Goal: Task Accomplishment & Management: Use online tool/utility

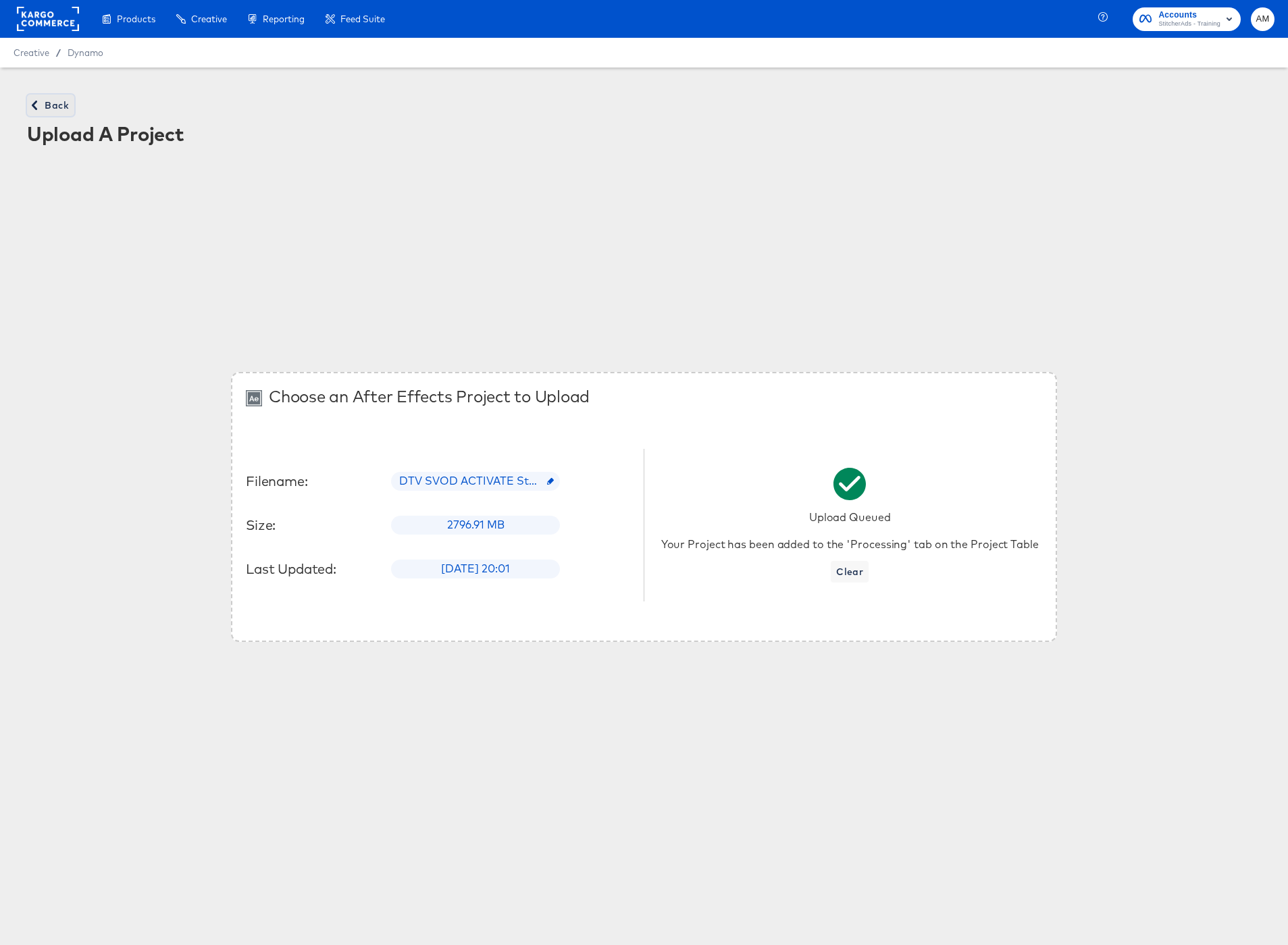
click at [60, 107] on span "Back" at bounding box center [50, 106] width 36 height 17
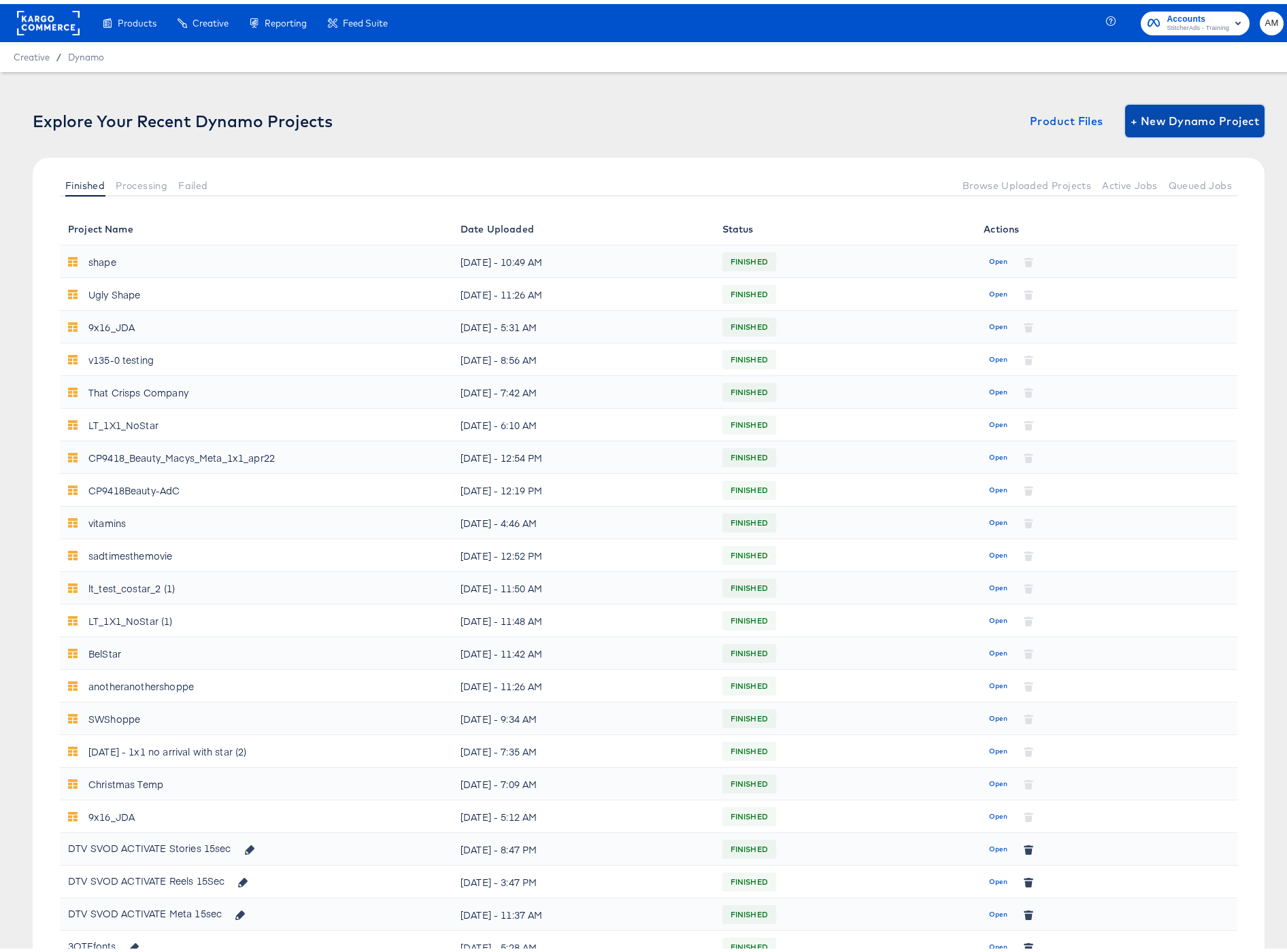
click at [1194, 121] on span "+ New Dynamo Project" at bounding box center [1195, 117] width 129 height 19
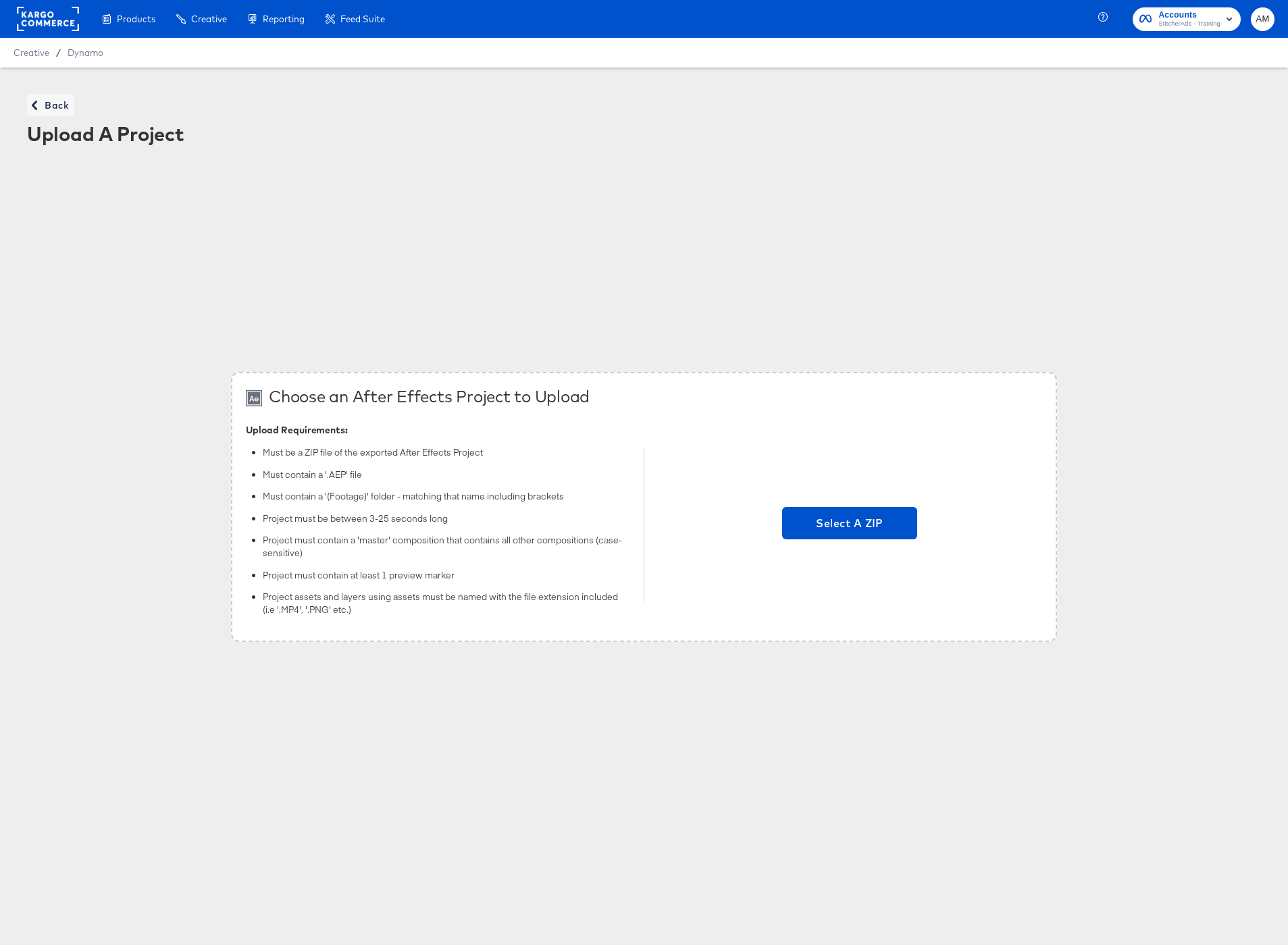
click at [847, 501] on div "Select A ZIP" at bounding box center [849, 525] width 384 height 204
click at [844, 520] on span "Select A ZIP" at bounding box center [849, 524] width 124 height 19
click at [850, 525] on input "Select A ZIP" at bounding box center [850, 525] width 0 height 0
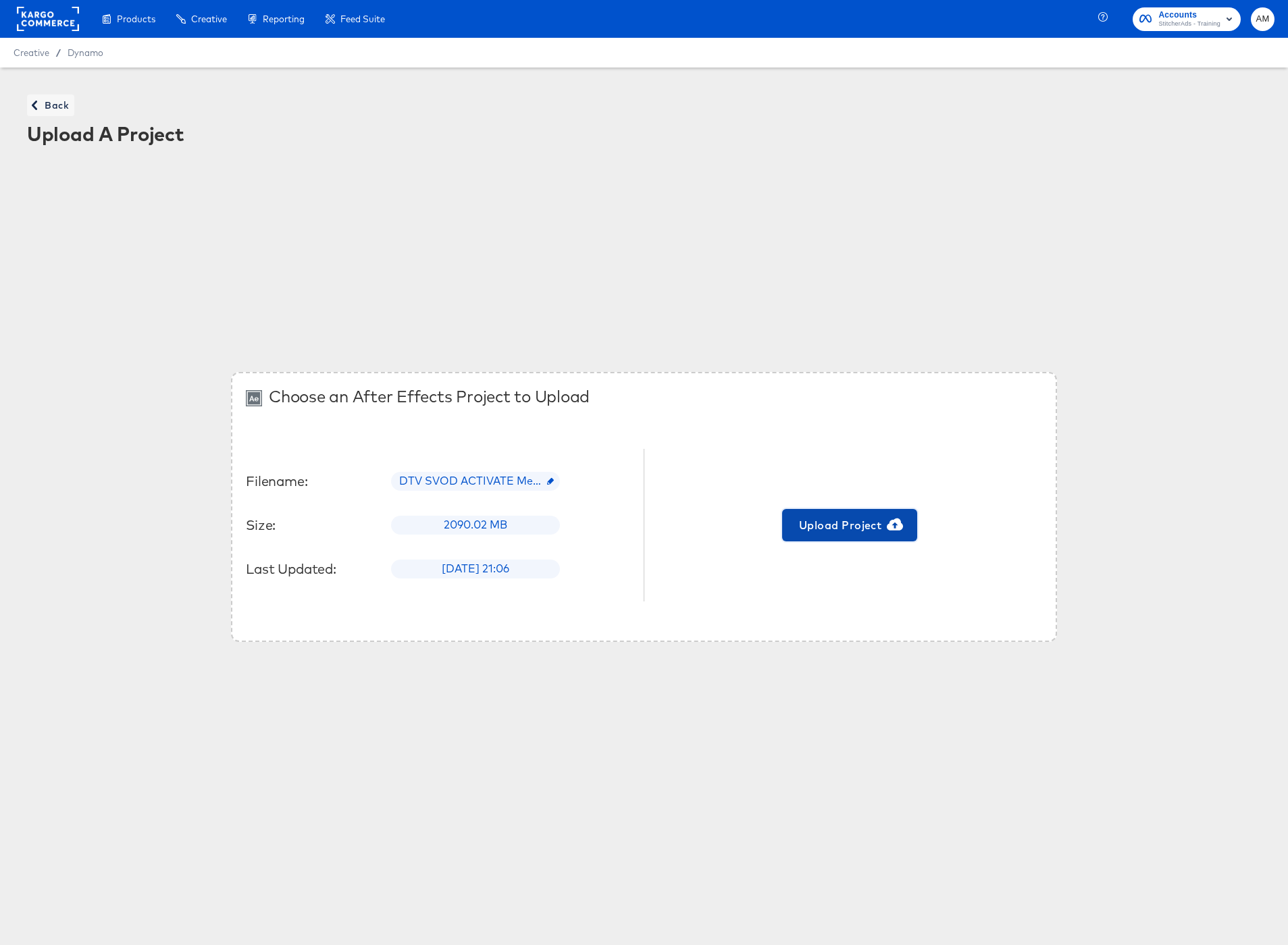
click at [851, 524] on span "Upload Project" at bounding box center [849, 526] width 124 height 19
click at [53, 106] on span "Back" at bounding box center [50, 106] width 36 height 17
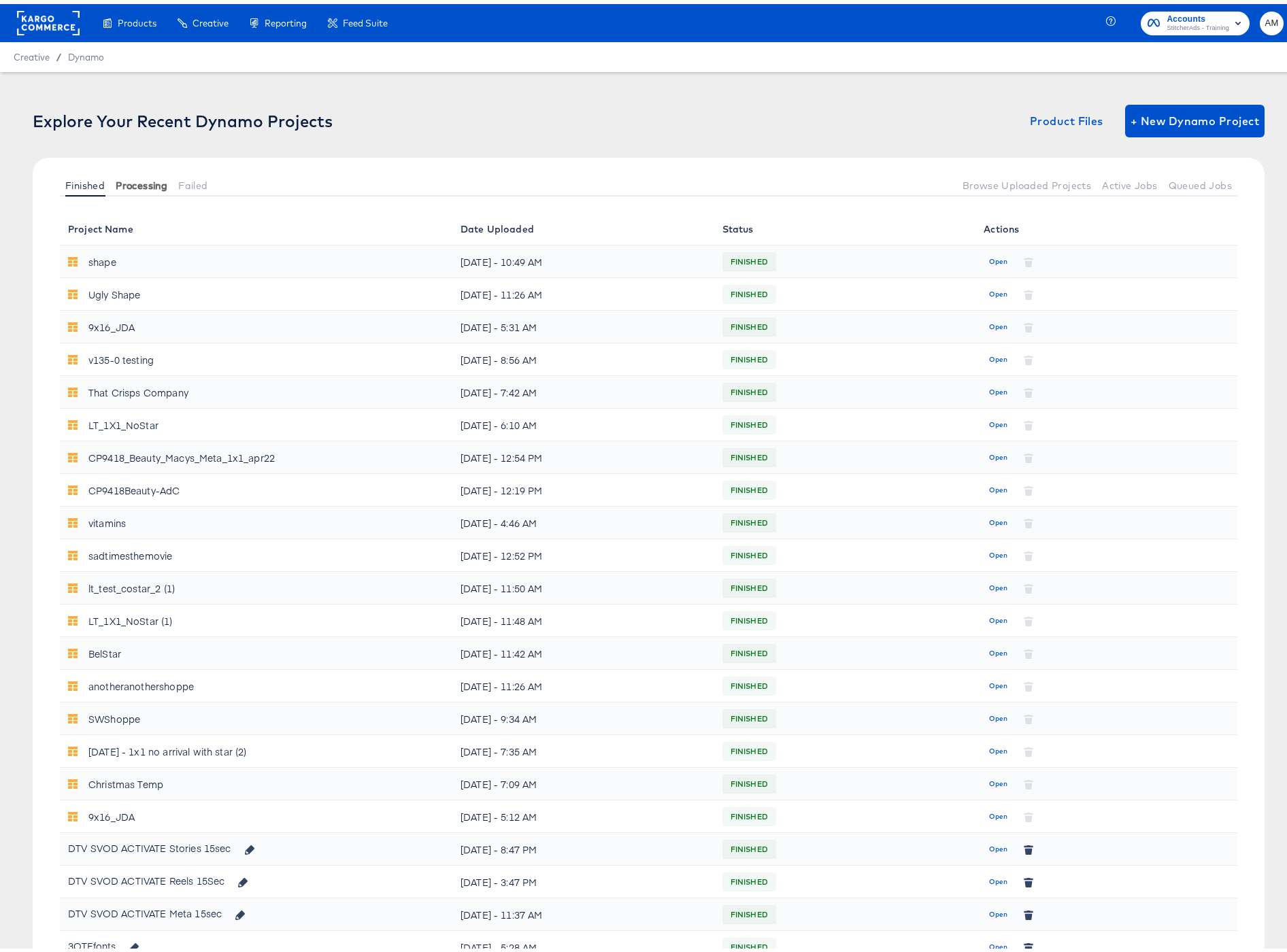
click at [138, 182] on span "Processing" at bounding box center [141, 182] width 52 height 11
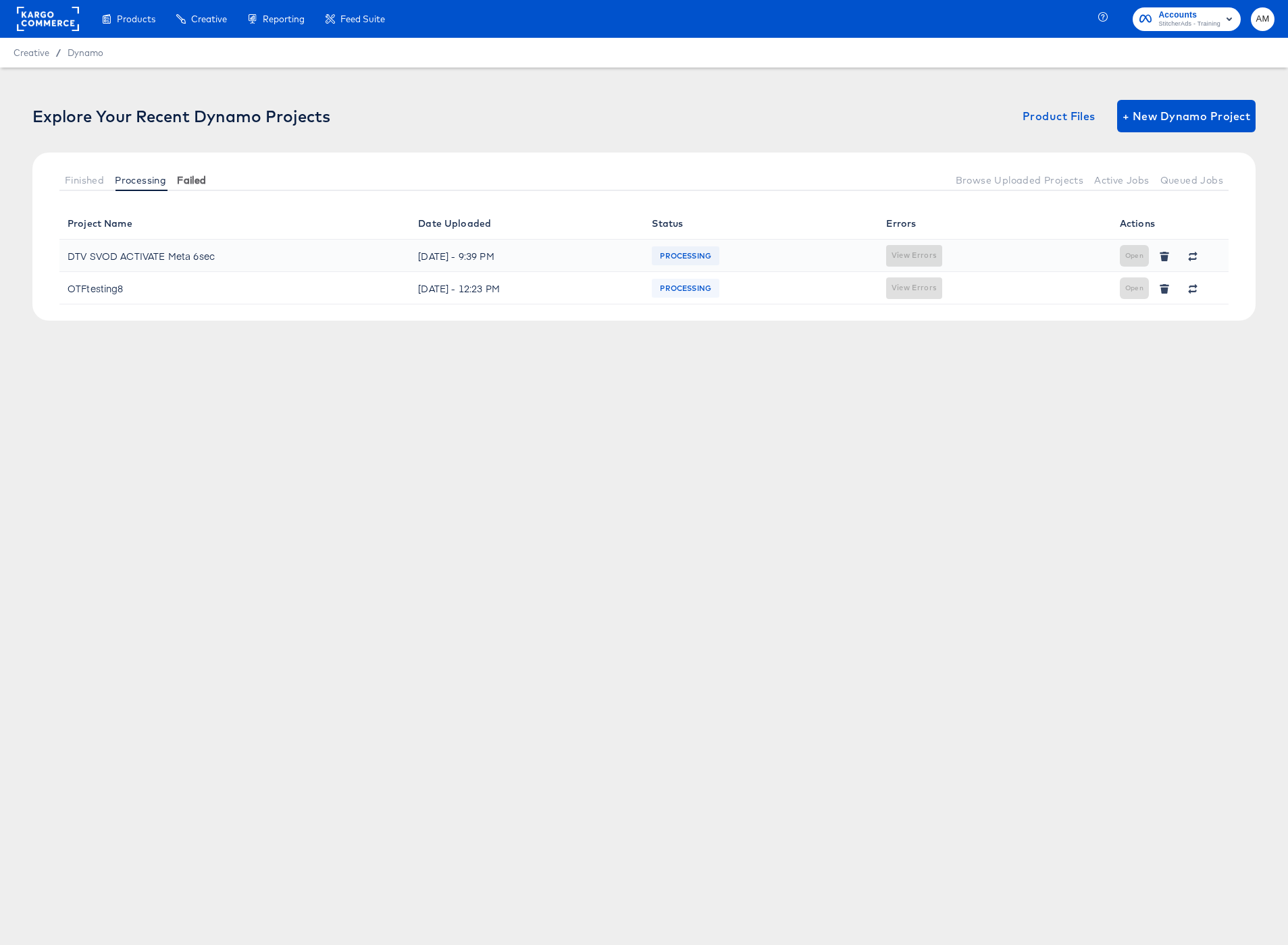
click at [191, 178] on span "Failed" at bounding box center [192, 180] width 29 height 11
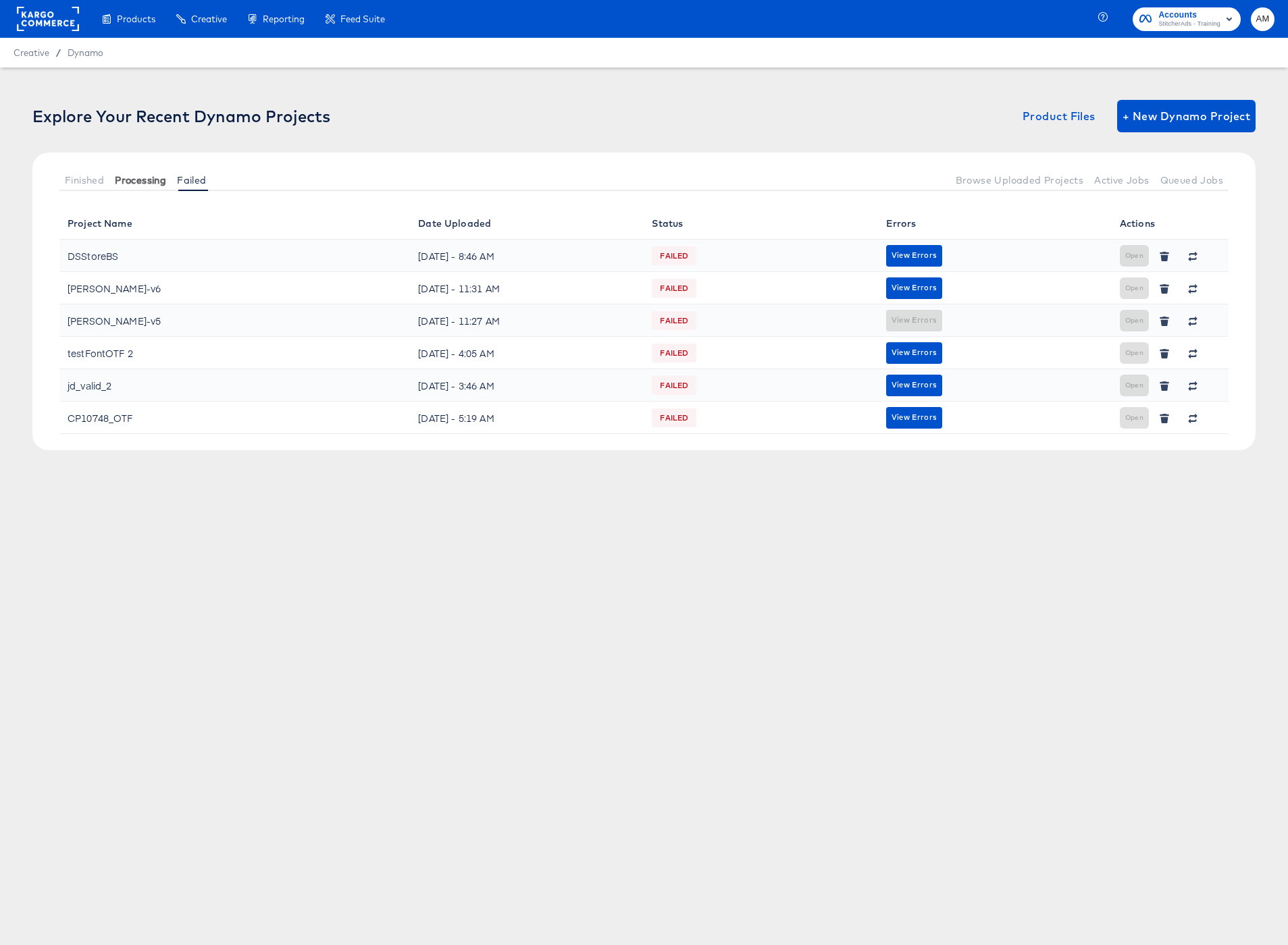
click at [138, 180] on span "Processing" at bounding box center [140, 180] width 51 height 11
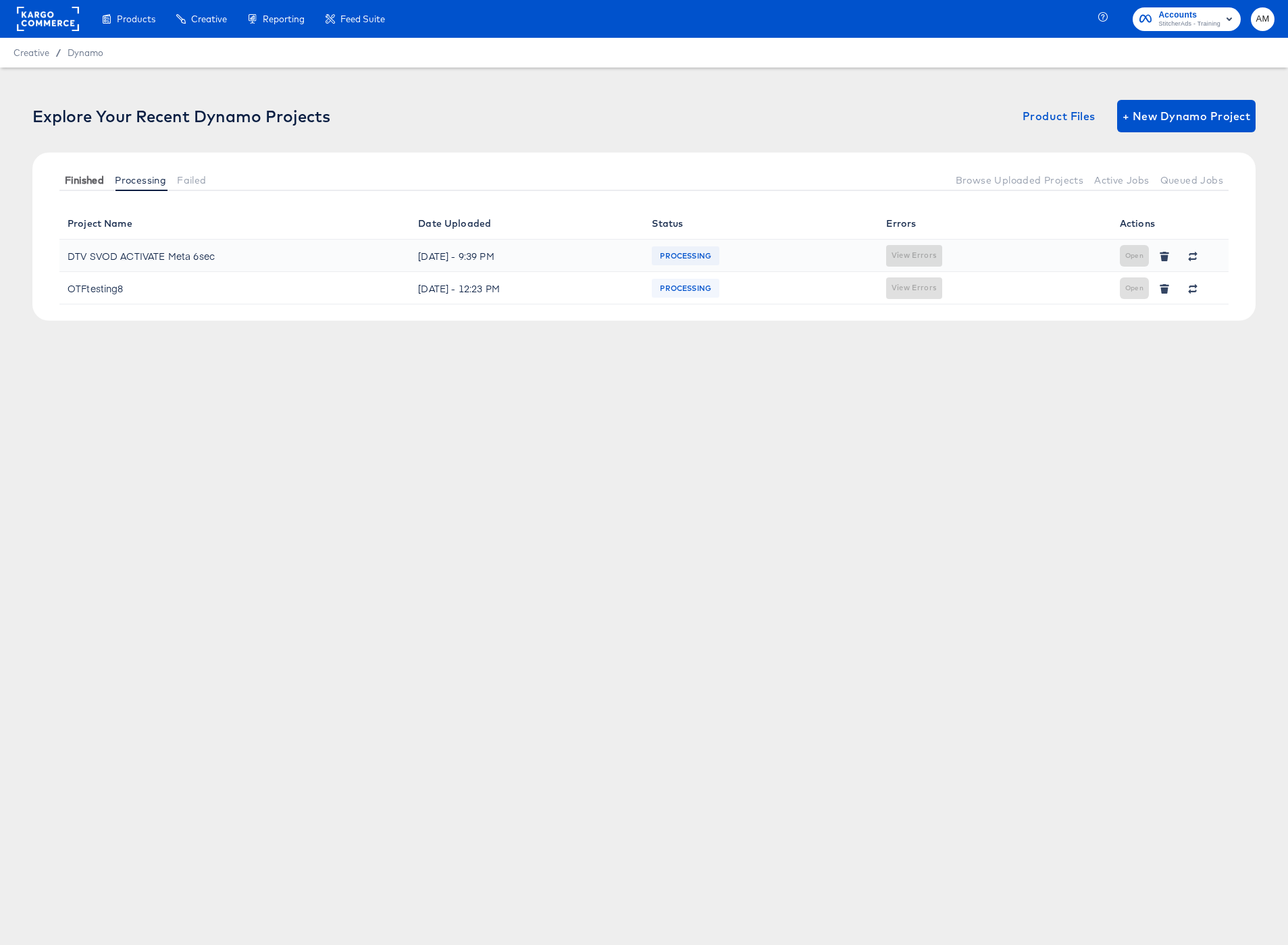
click at [76, 175] on span "Finished" at bounding box center [84, 180] width 39 height 11
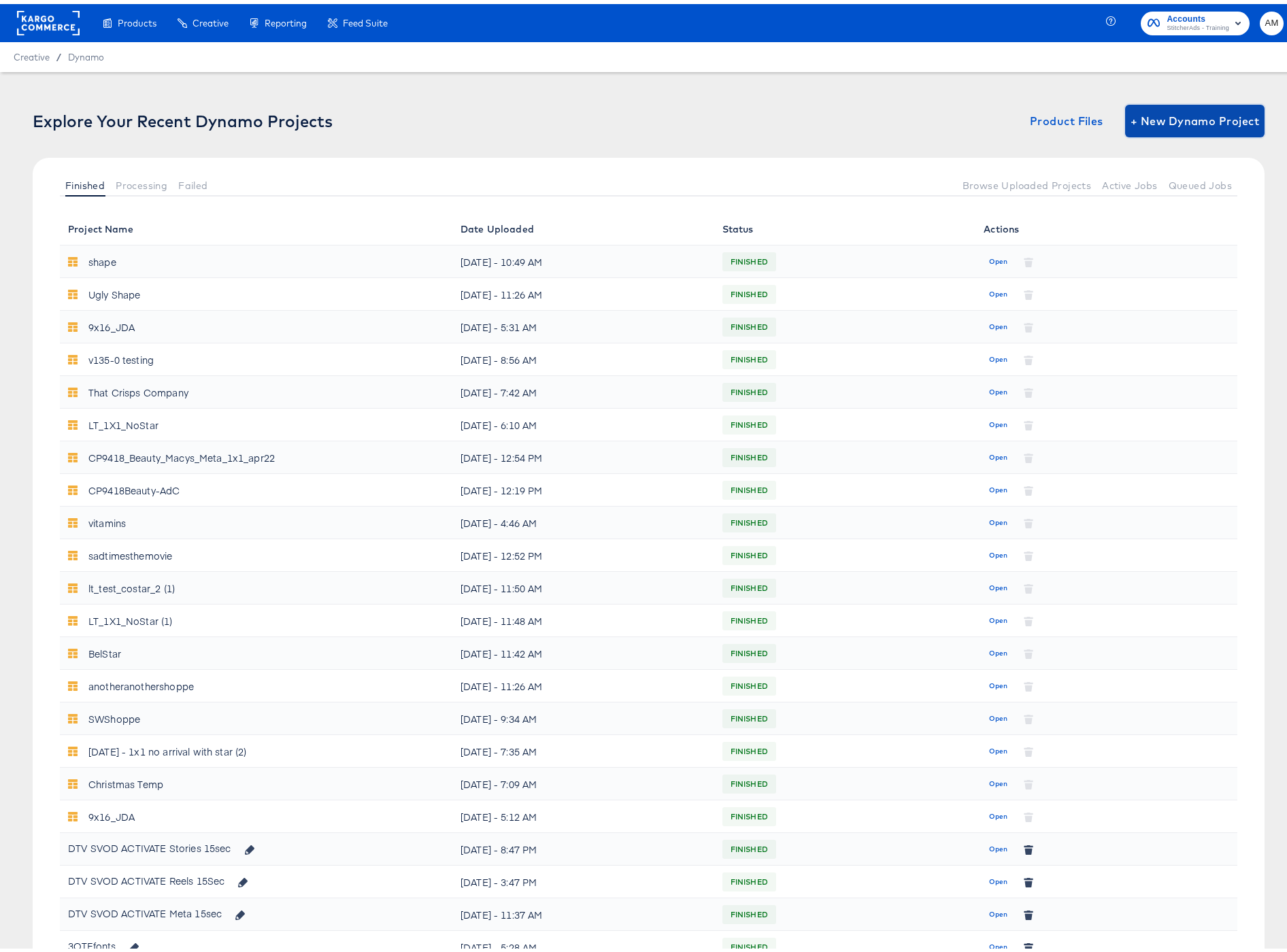
click at [1147, 118] on span "+ New Dynamo Project" at bounding box center [1195, 117] width 129 height 19
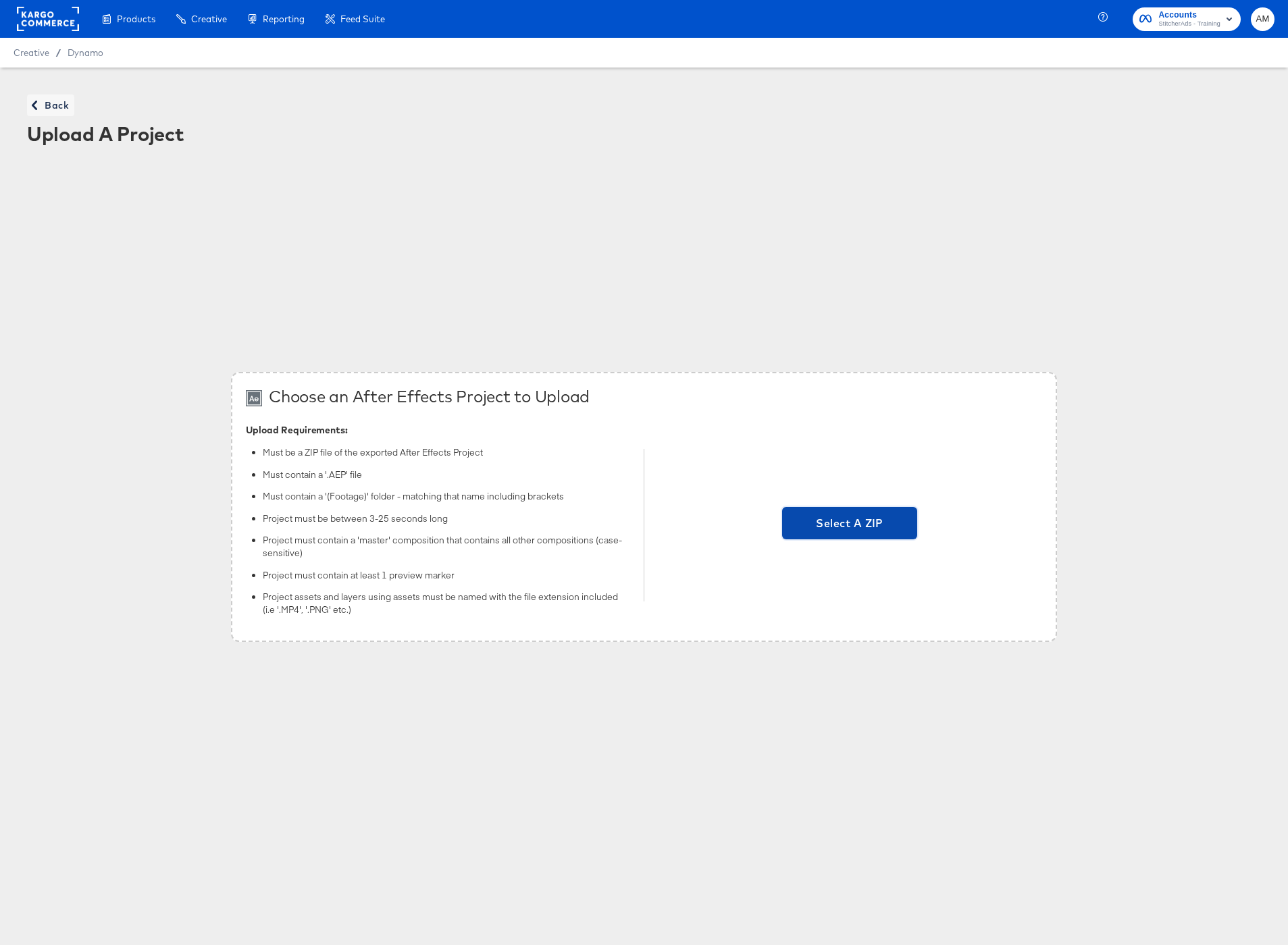
click at [815, 517] on span "Select A ZIP" at bounding box center [849, 524] width 124 height 19
click at [850, 525] on input "Select A ZIP" at bounding box center [850, 525] width 0 height 0
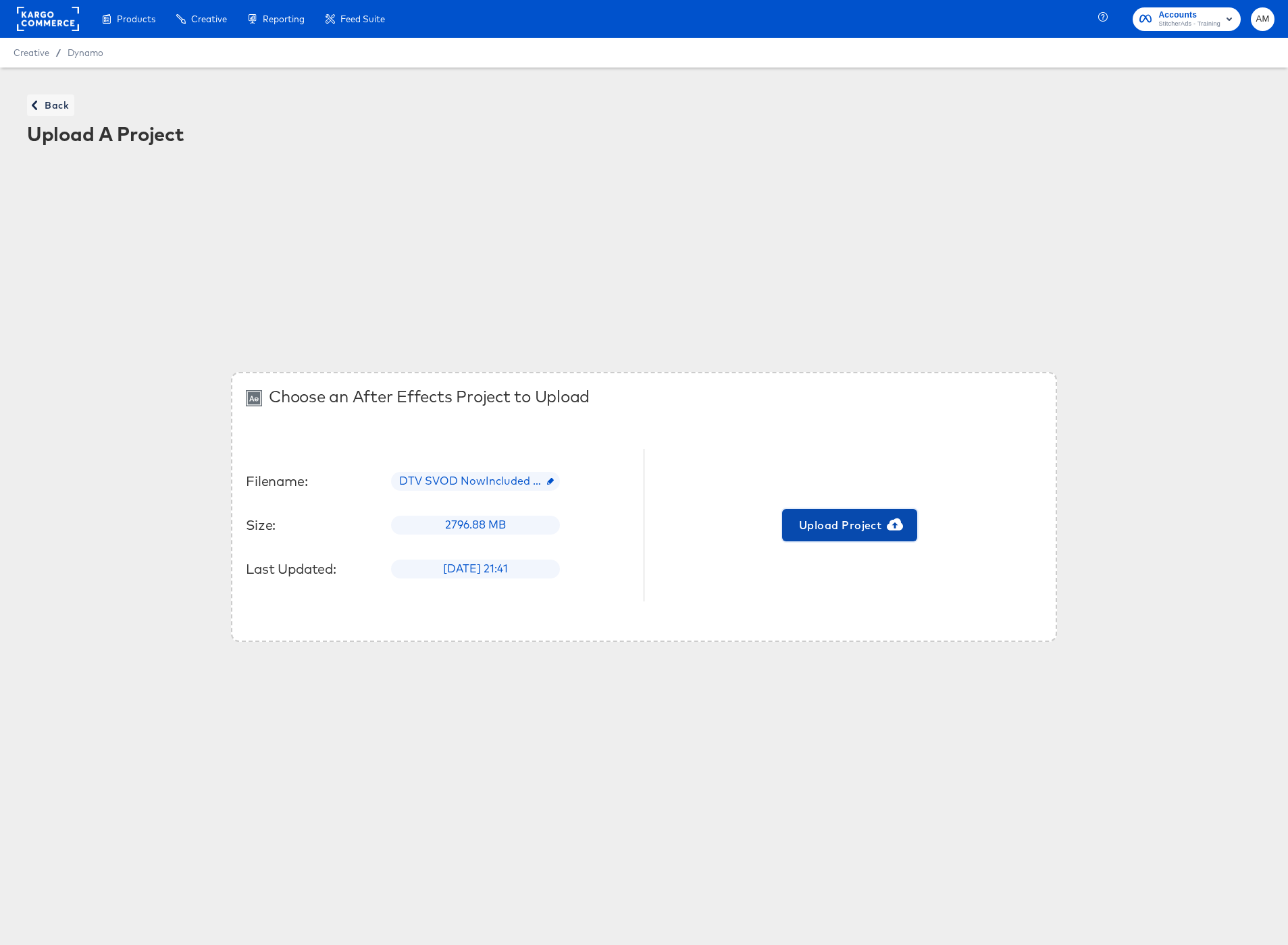
click at [820, 522] on span "Upload Project" at bounding box center [849, 526] width 124 height 19
click at [49, 108] on span "Back" at bounding box center [50, 106] width 36 height 17
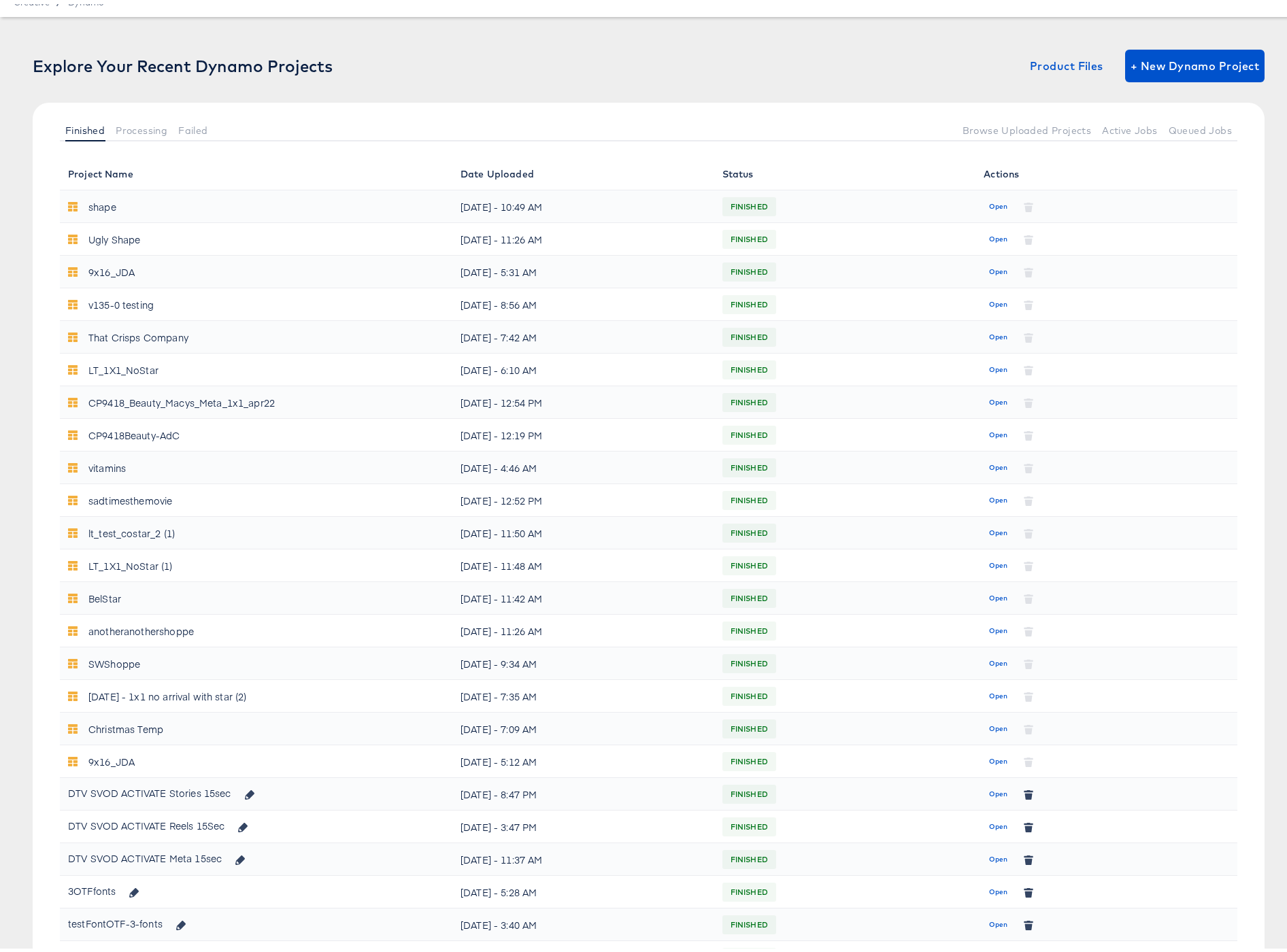
scroll to position [70, 0]
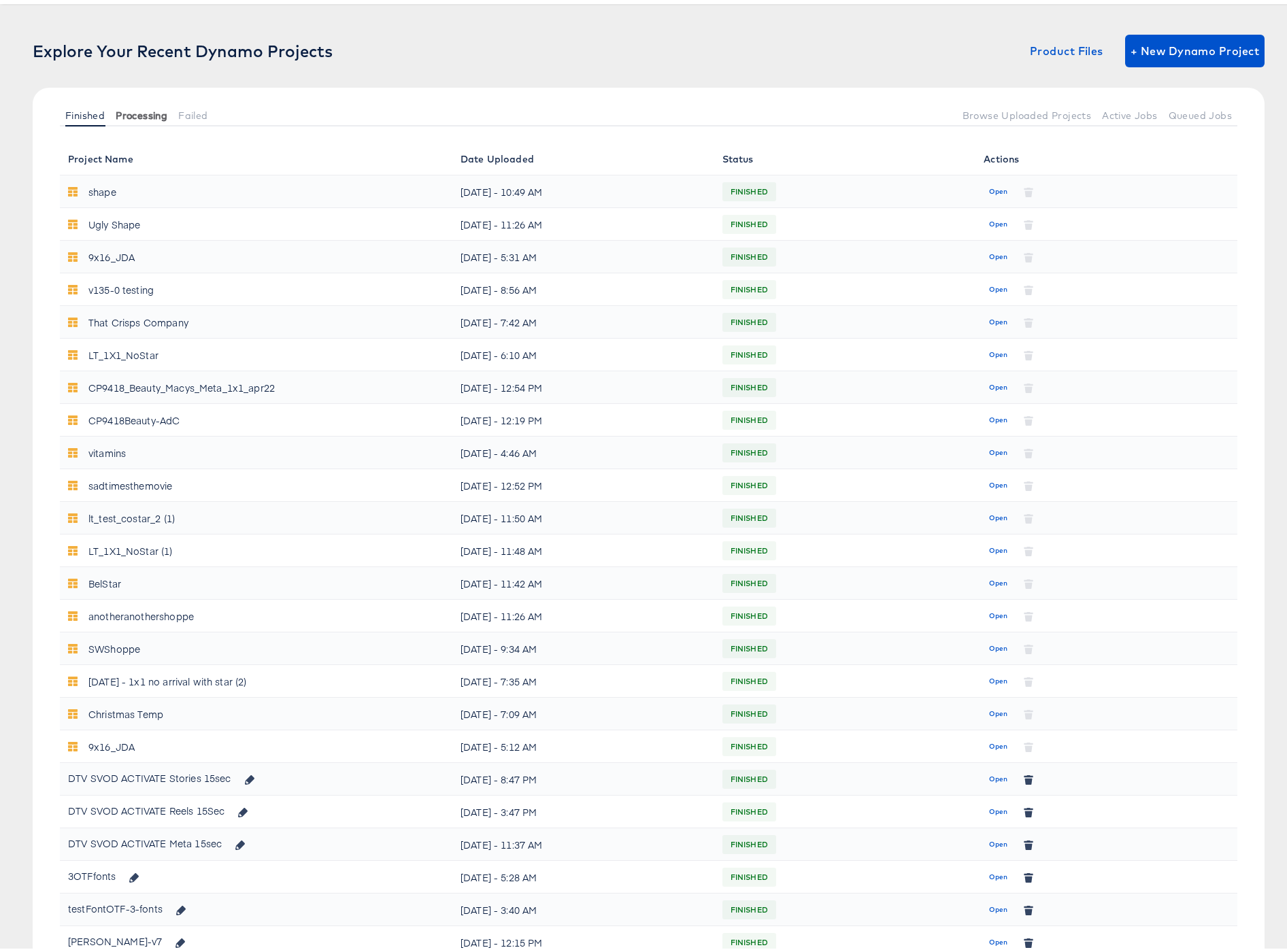
click at [149, 109] on span "Processing" at bounding box center [141, 111] width 52 height 11
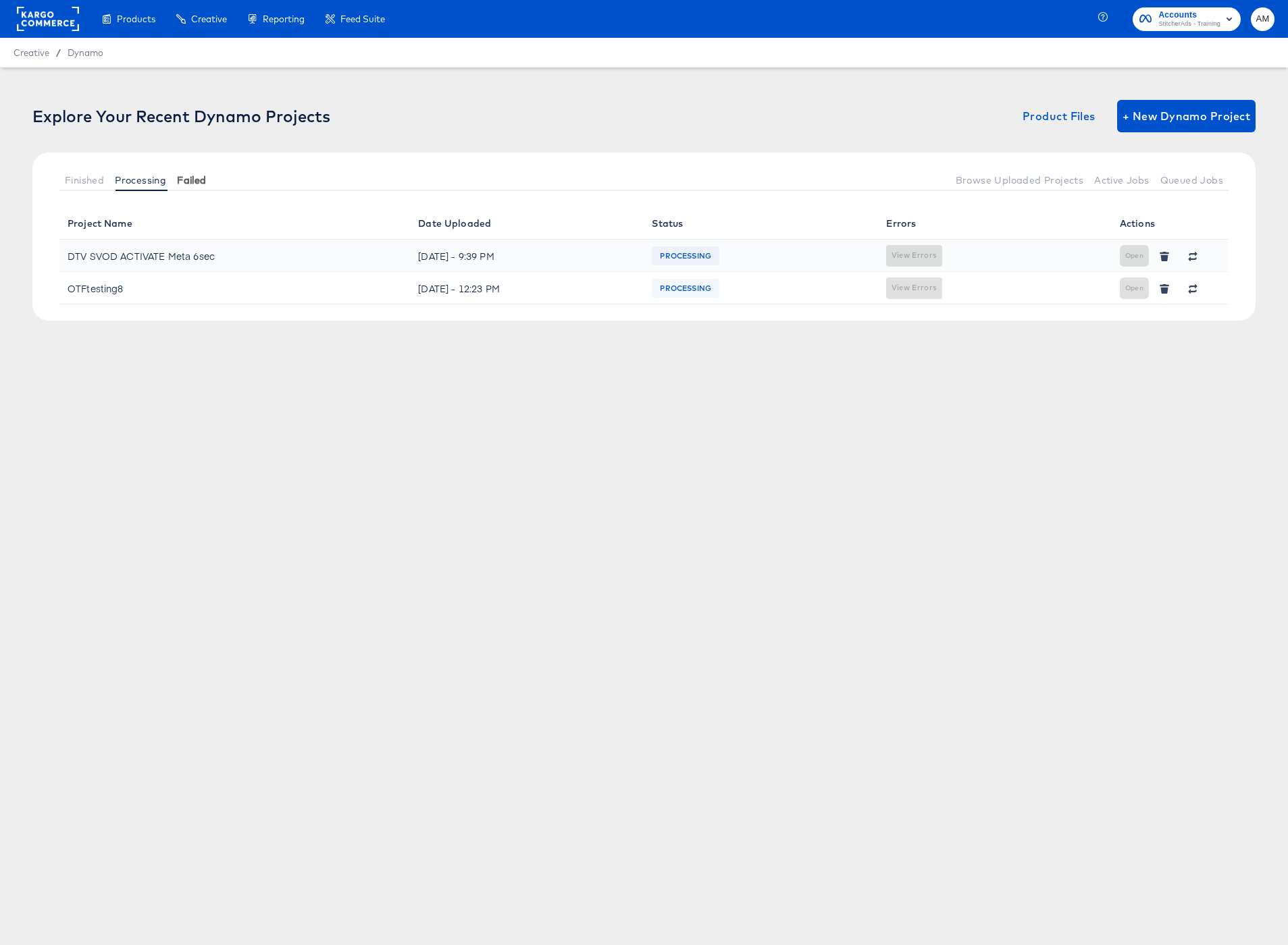
click at [206, 176] on span "Failed" at bounding box center [192, 180] width 29 height 11
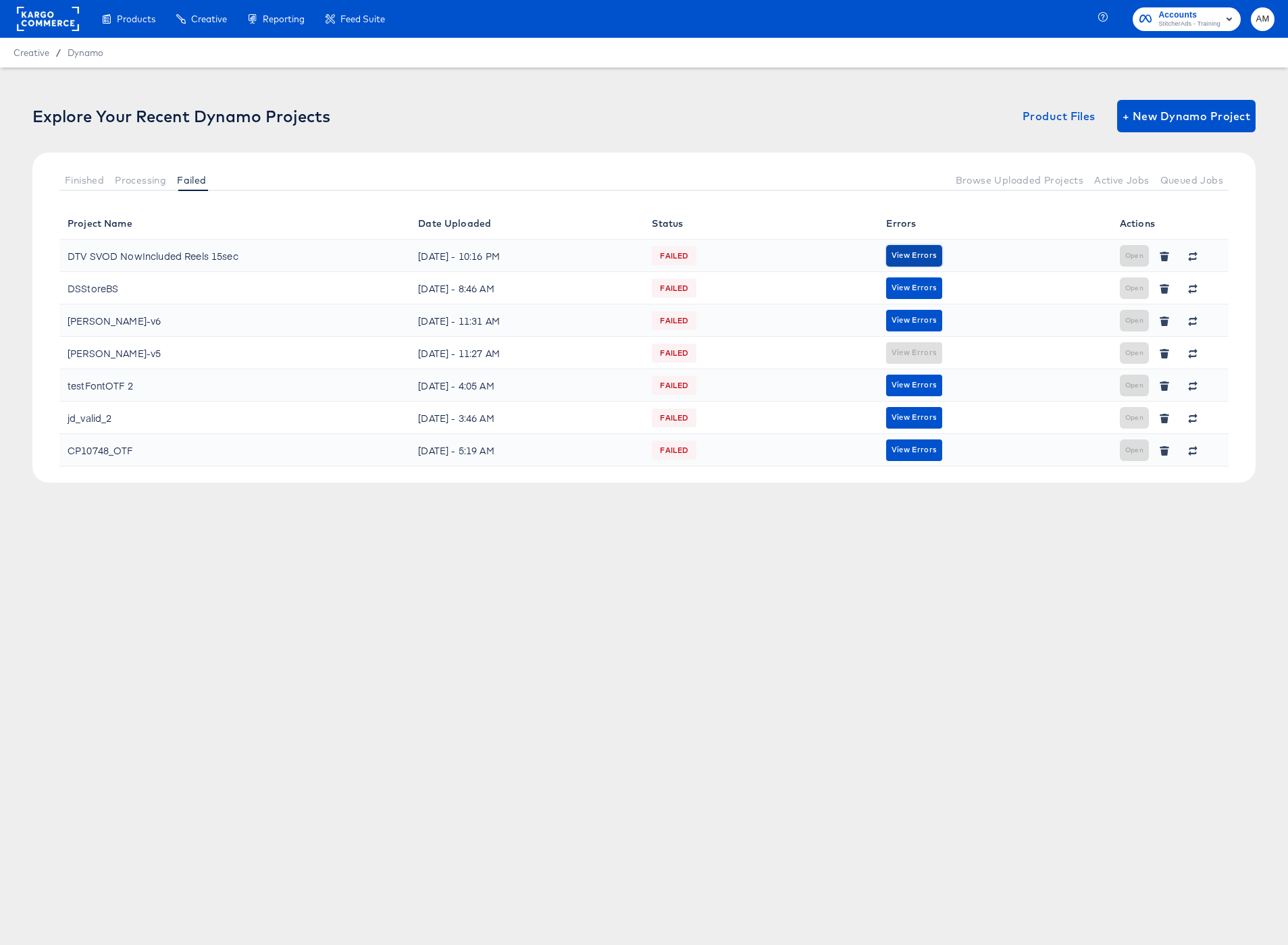
click at [912, 259] on span "View Errors" at bounding box center [915, 255] width 45 height 13
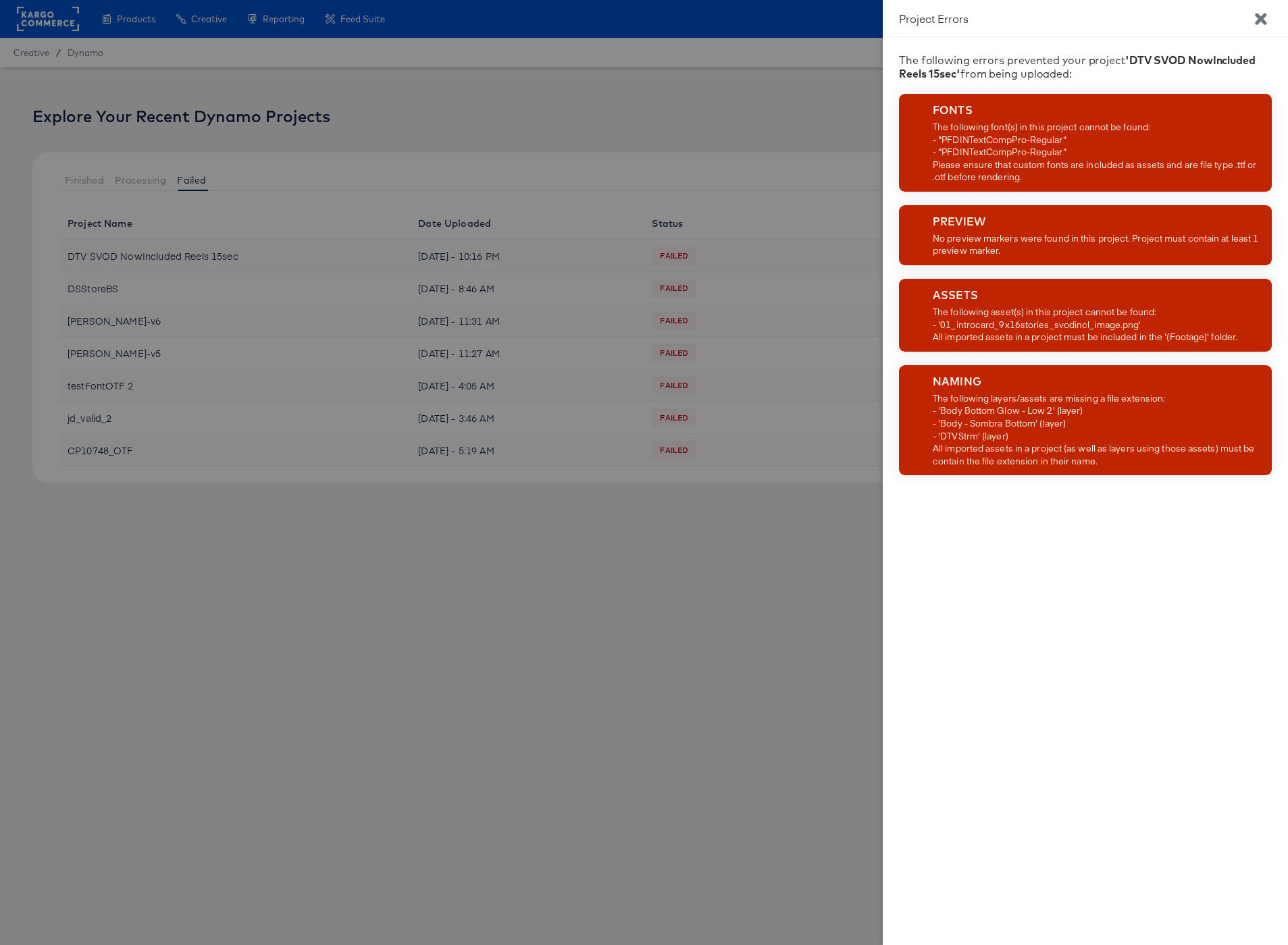
click at [1262, 19] on icon "Close" at bounding box center [1261, 19] width 12 height 12
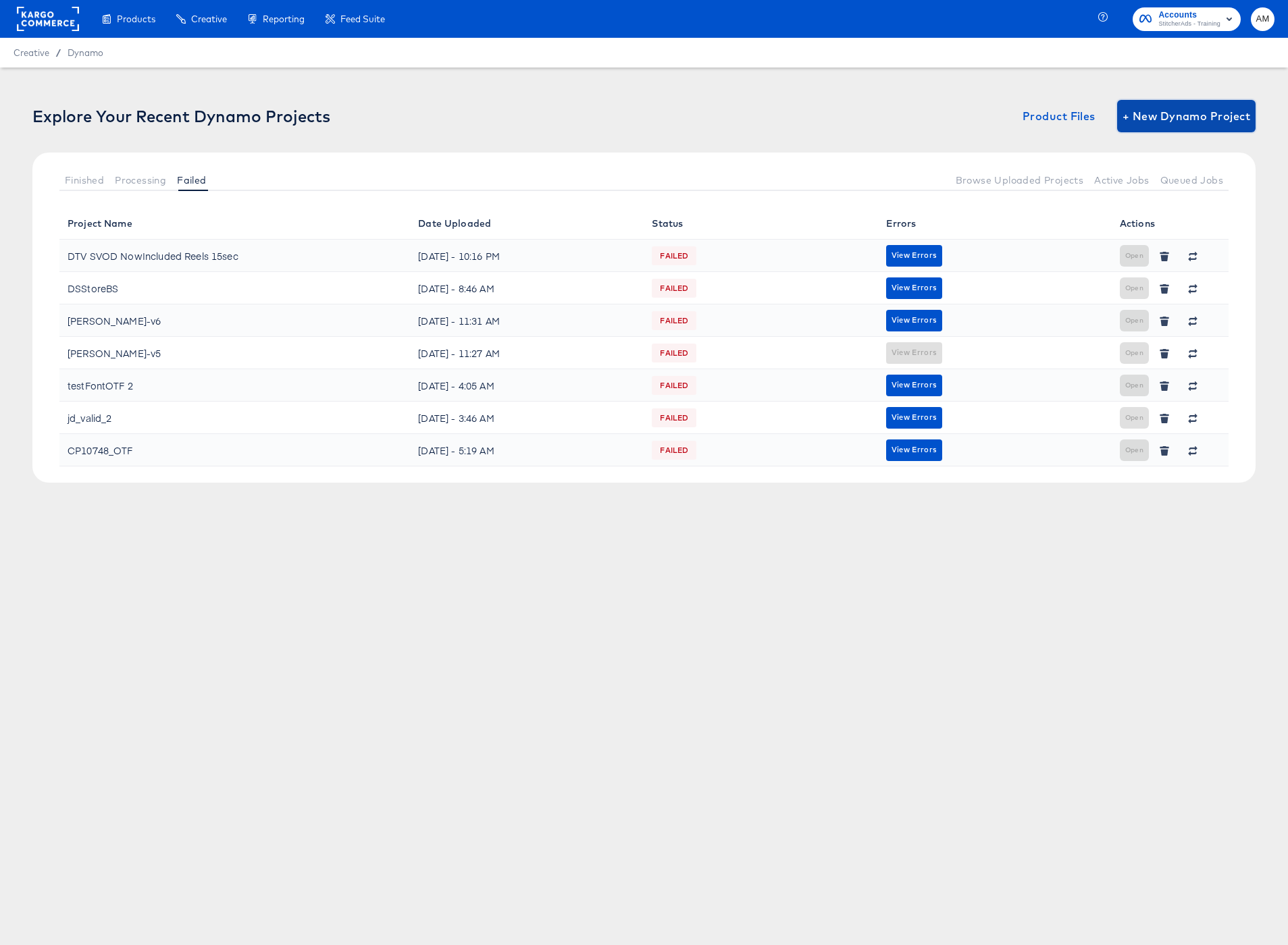
click at [1184, 116] on span "+ New Dynamo Project" at bounding box center [1186, 116] width 128 height 19
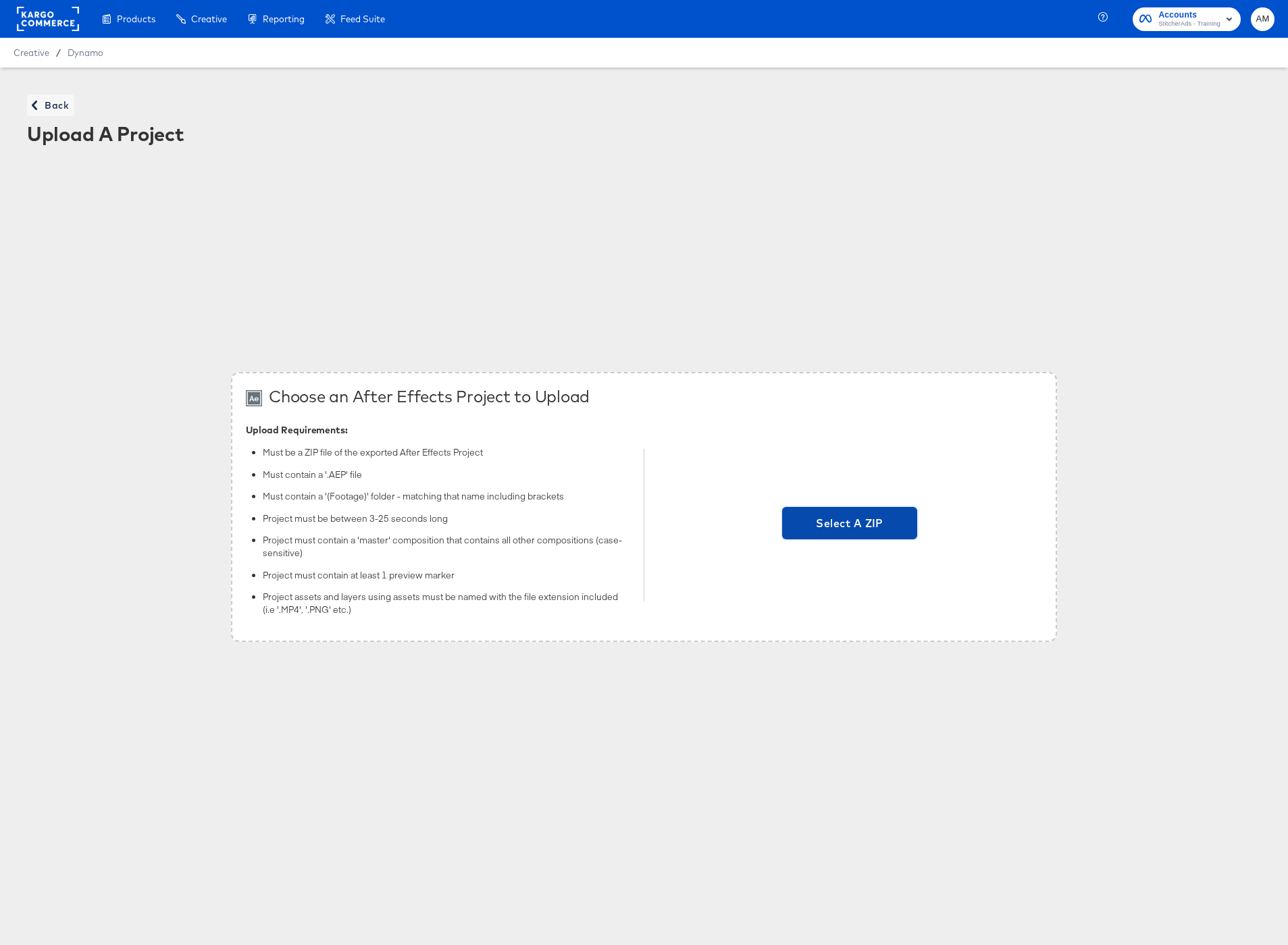
click at [821, 528] on span "Select A ZIP" at bounding box center [849, 524] width 124 height 19
click at [850, 525] on input "Select A ZIP" at bounding box center [850, 525] width 0 height 0
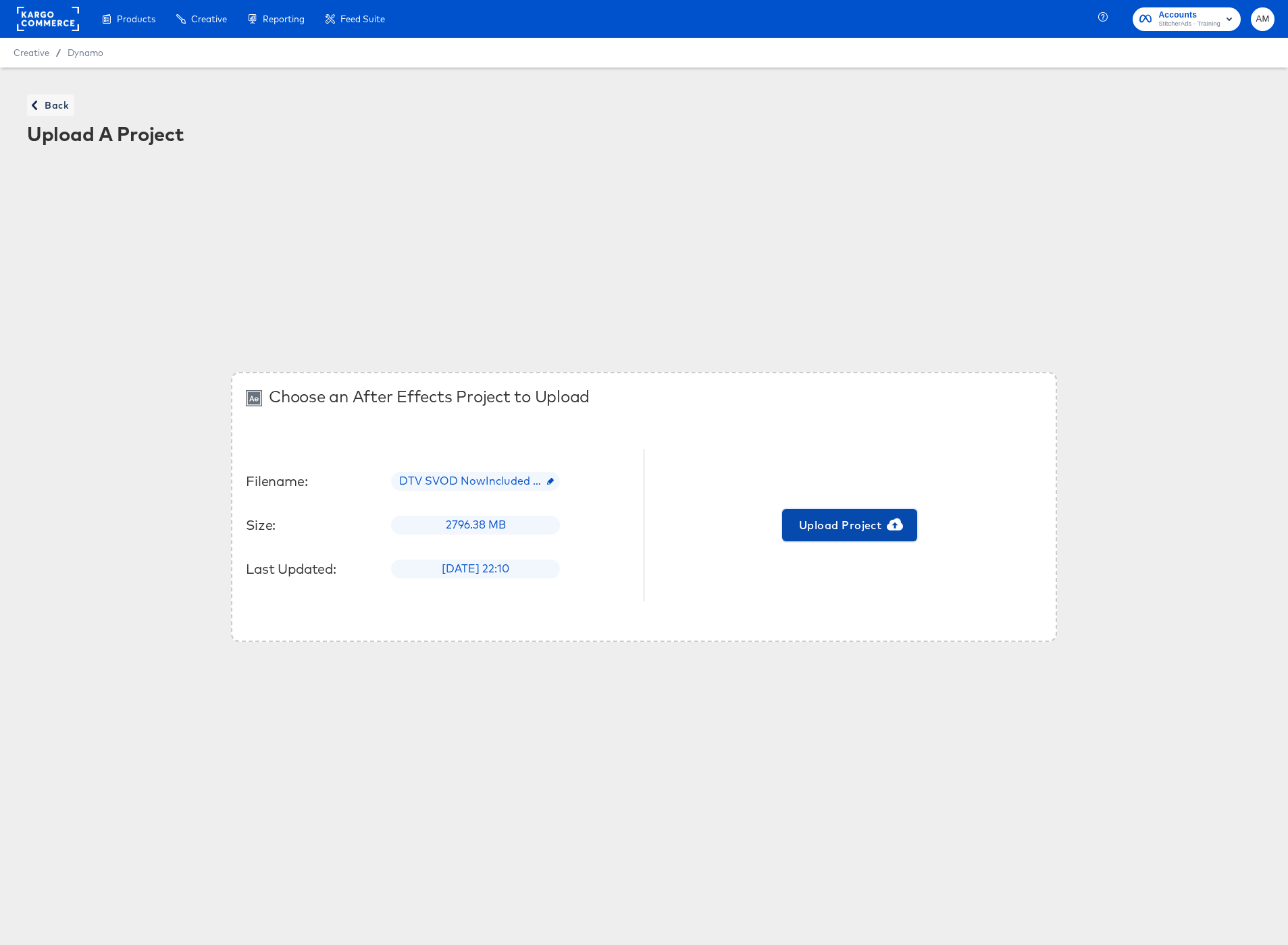
click at [829, 520] on span "Upload Project" at bounding box center [849, 526] width 124 height 19
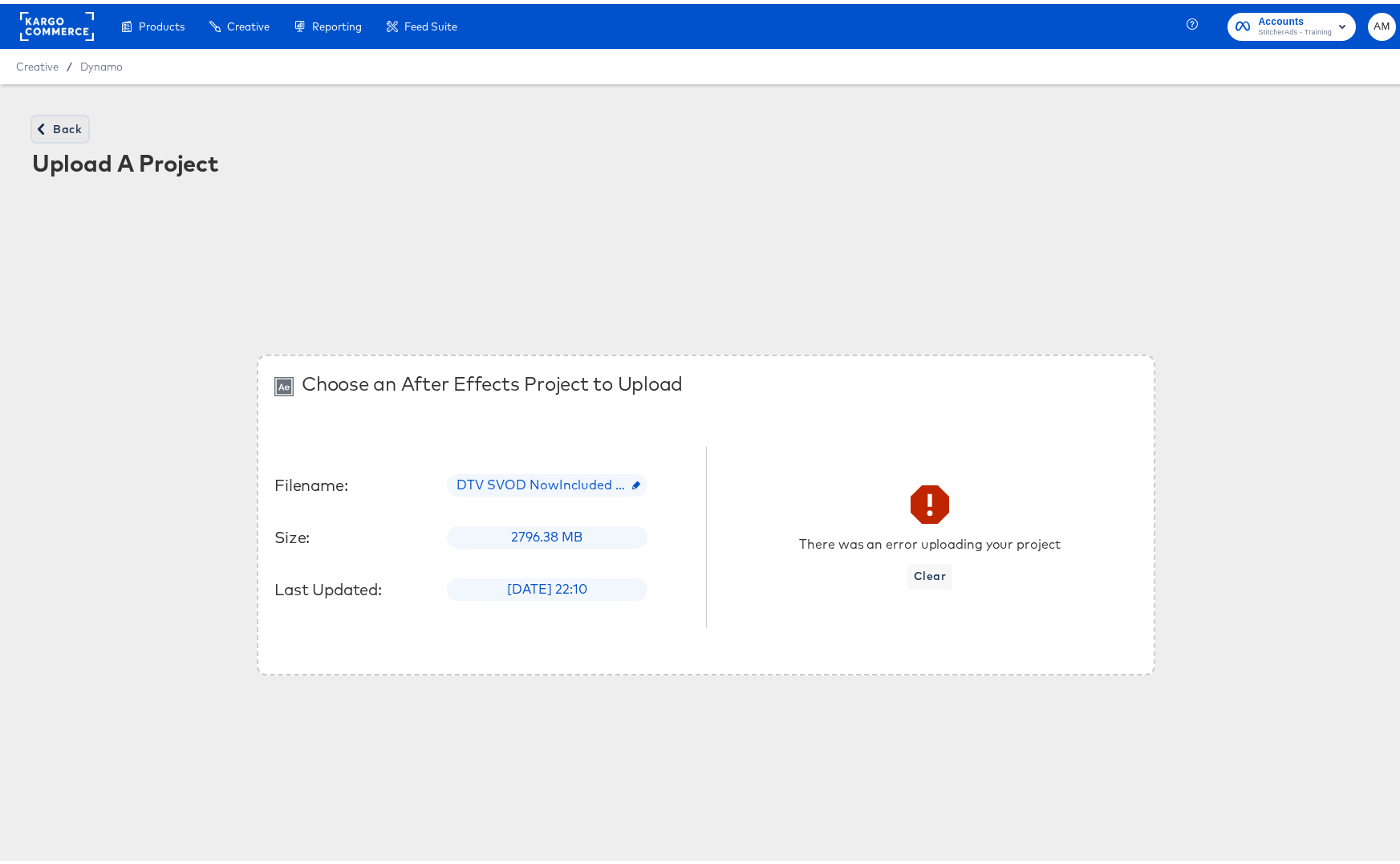
click at [63, 121] on span "Back" at bounding box center [60, 126] width 43 height 20
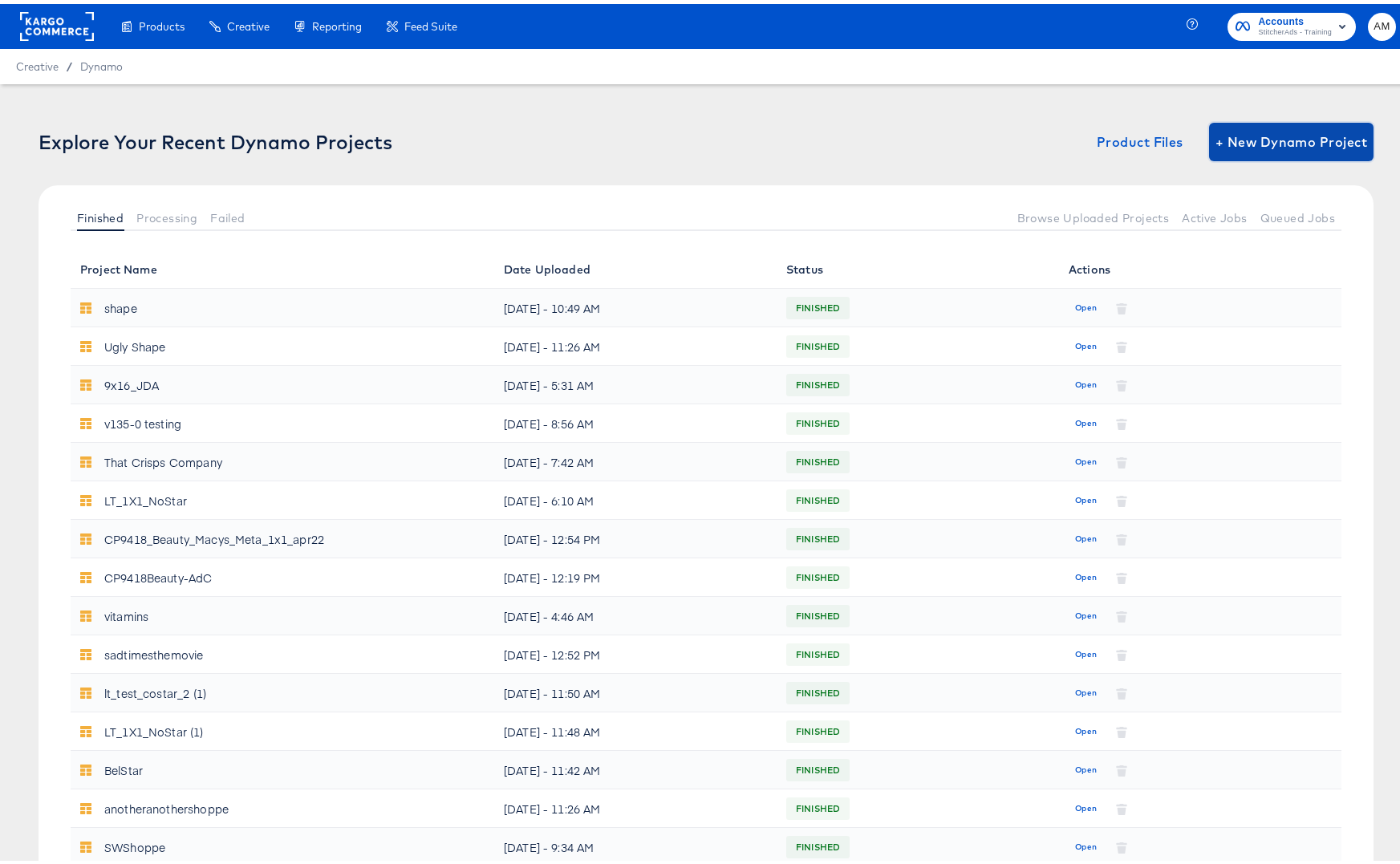
click at [1273, 142] on span "+ New Dynamo Project" at bounding box center [1291, 138] width 152 height 23
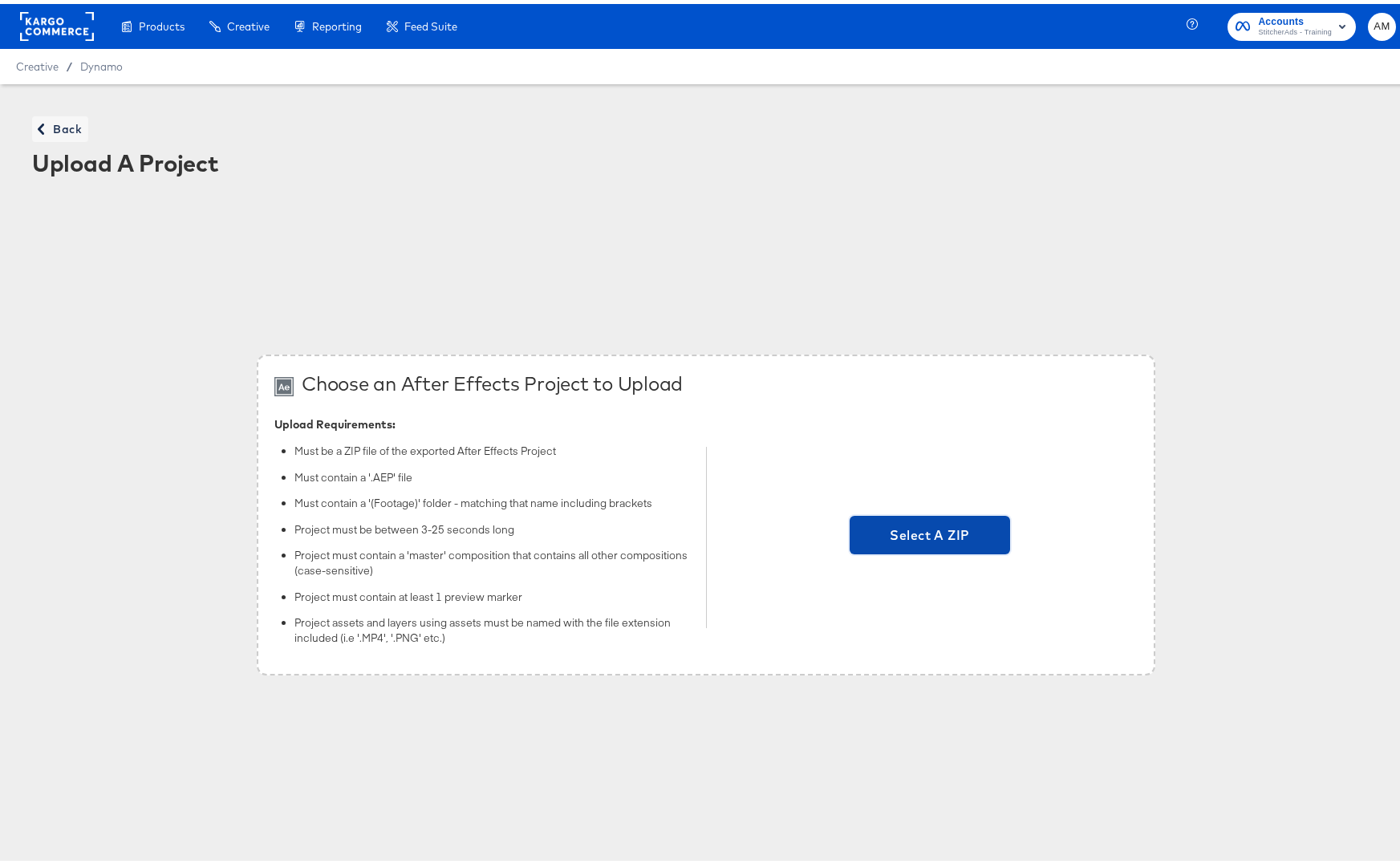
click at [891, 533] on span "Select A ZIP" at bounding box center [930, 531] width 148 height 23
click at [930, 533] on input "Select A ZIP" at bounding box center [930, 533] width 0 height 0
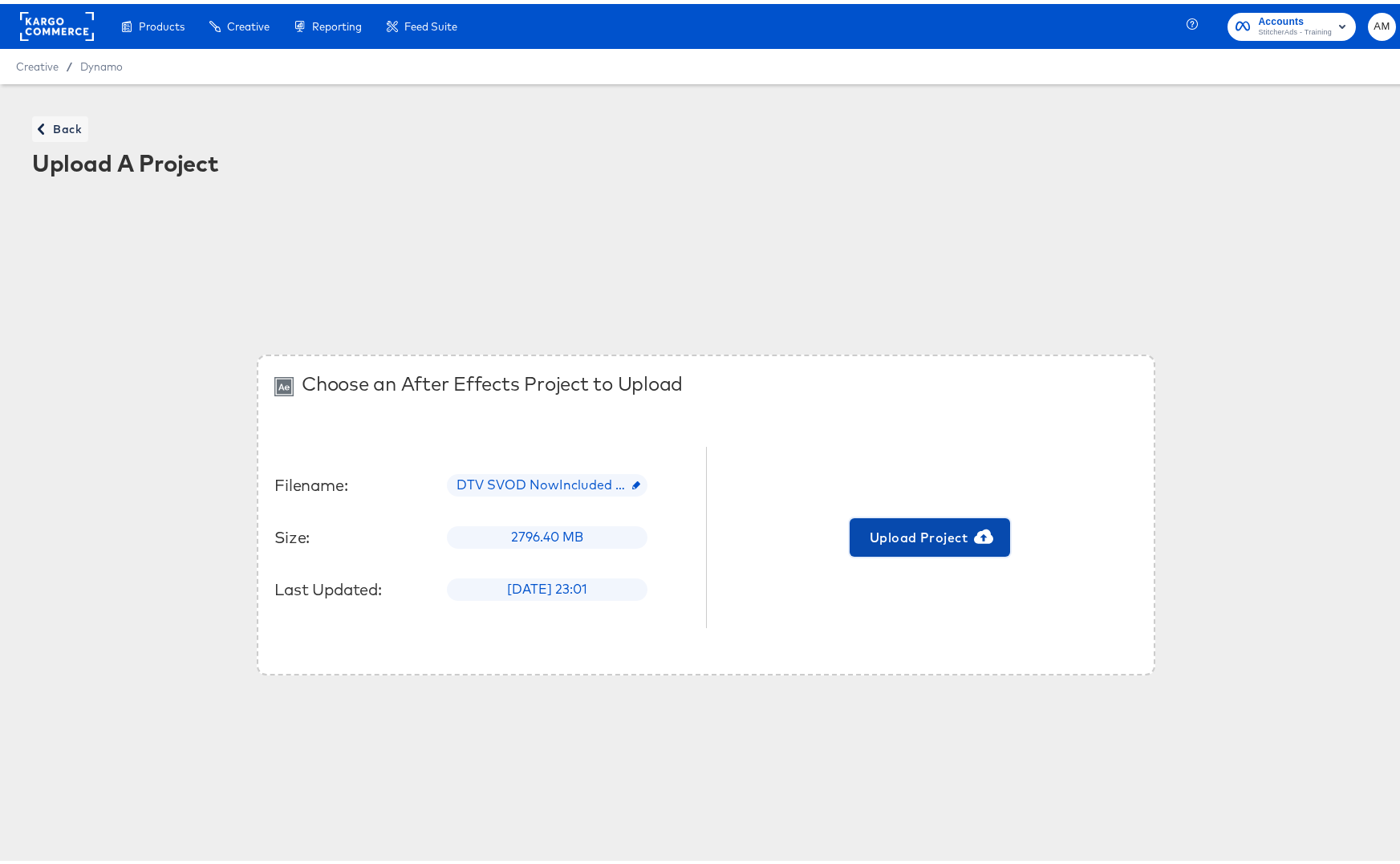
click at [896, 524] on span "Upload Project" at bounding box center [930, 533] width 148 height 23
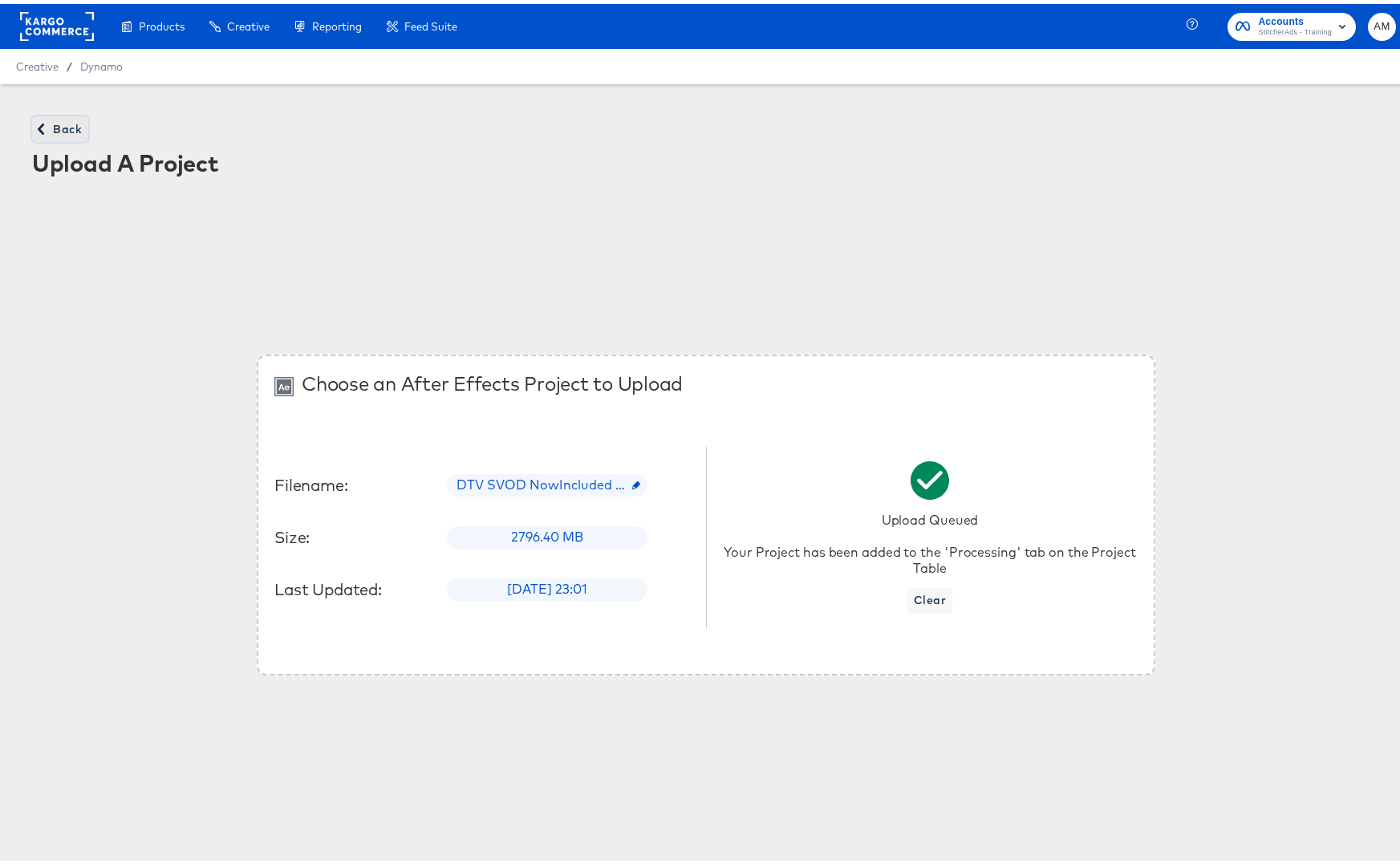
click at [76, 125] on span "Back" at bounding box center [60, 126] width 43 height 20
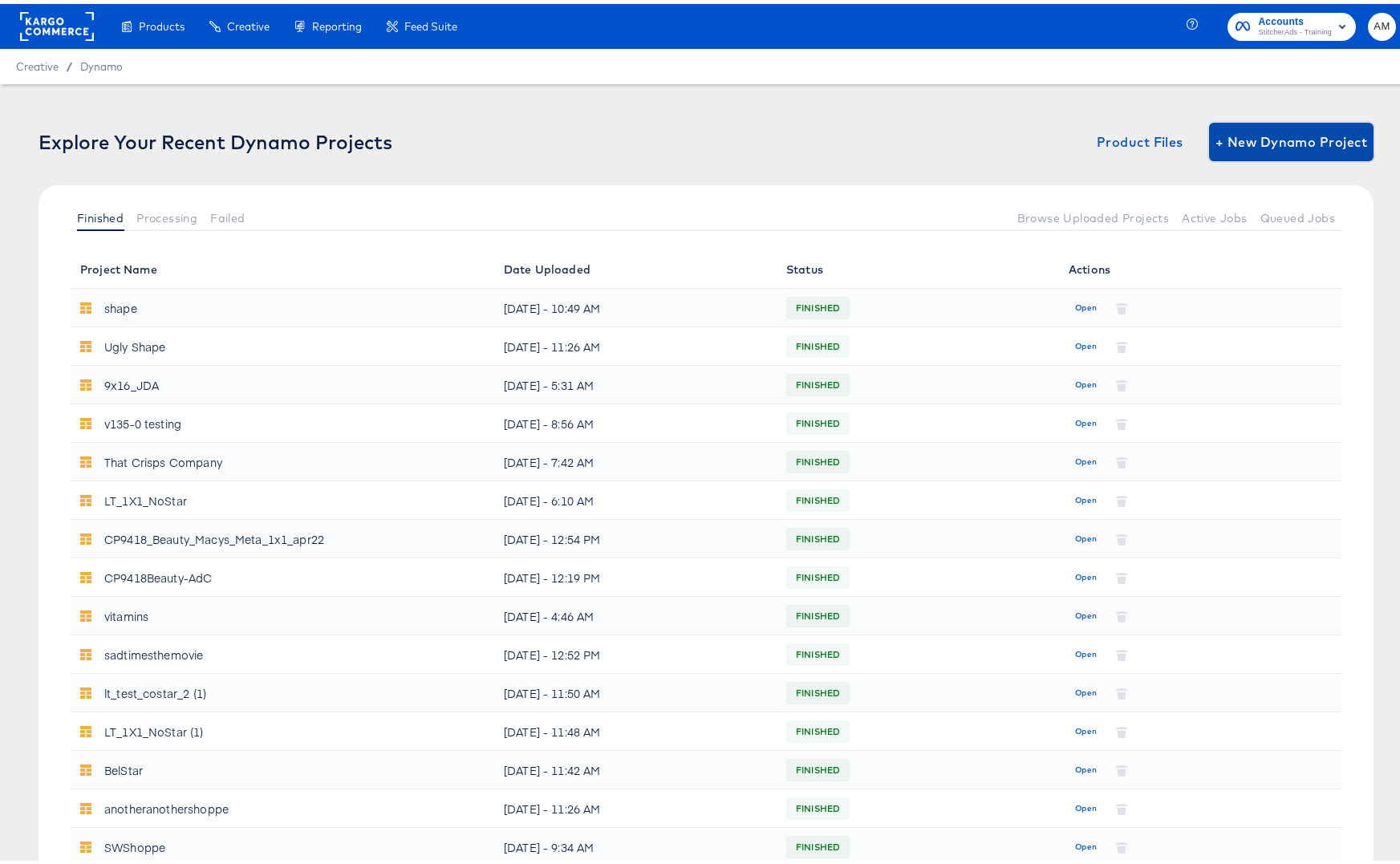
click at [1248, 149] on button "+ New Dynamo Project" at bounding box center [1292, 138] width 165 height 38
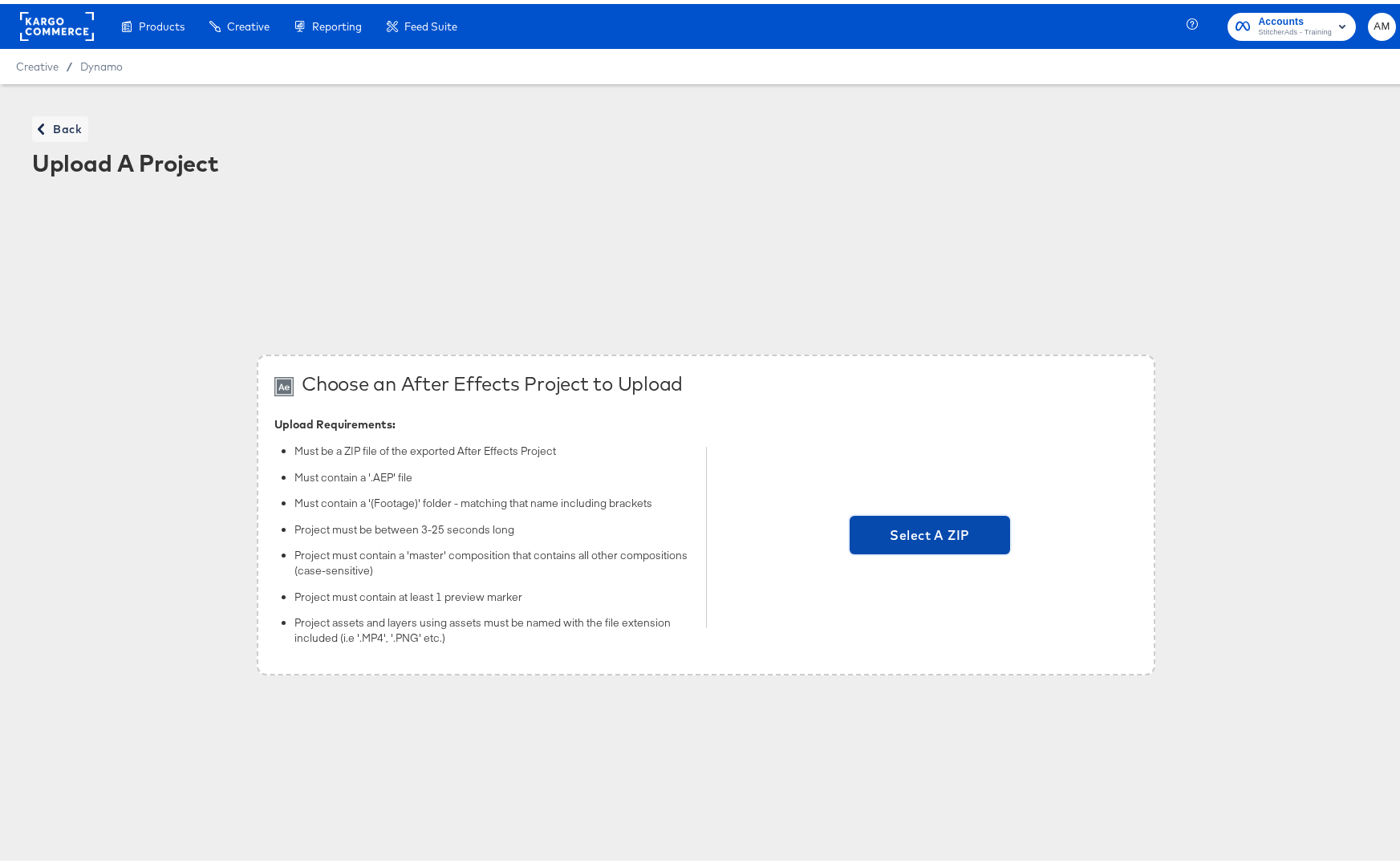
click at [917, 532] on span "Select A ZIP" at bounding box center [930, 531] width 148 height 23
click at [930, 533] on input "Select A ZIP" at bounding box center [930, 533] width 0 height 0
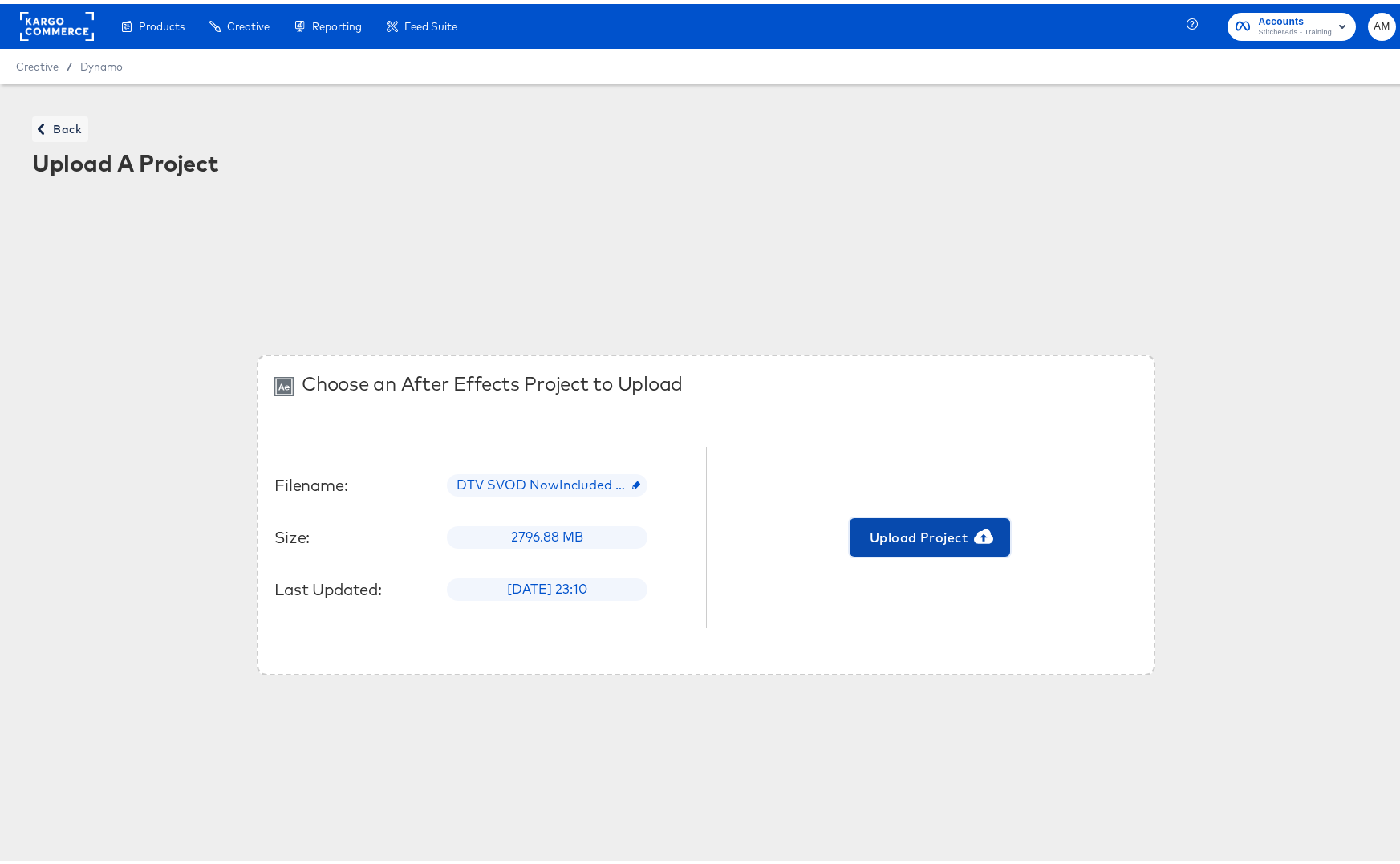
click at [926, 531] on span "Upload Project" at bounding box center [930, 533] width 148 height 23
drag, startPoint x: 1247, startPoint y: 637, endPoint x: 1243, endPoint y: 650, distance: 13.6
click at [1243, 650] on div "Choose an After Effects Project to Upload Filename: DTV SVOD NowIncluded Reels …" at bounding box center [705, 512] width 1411 height 605
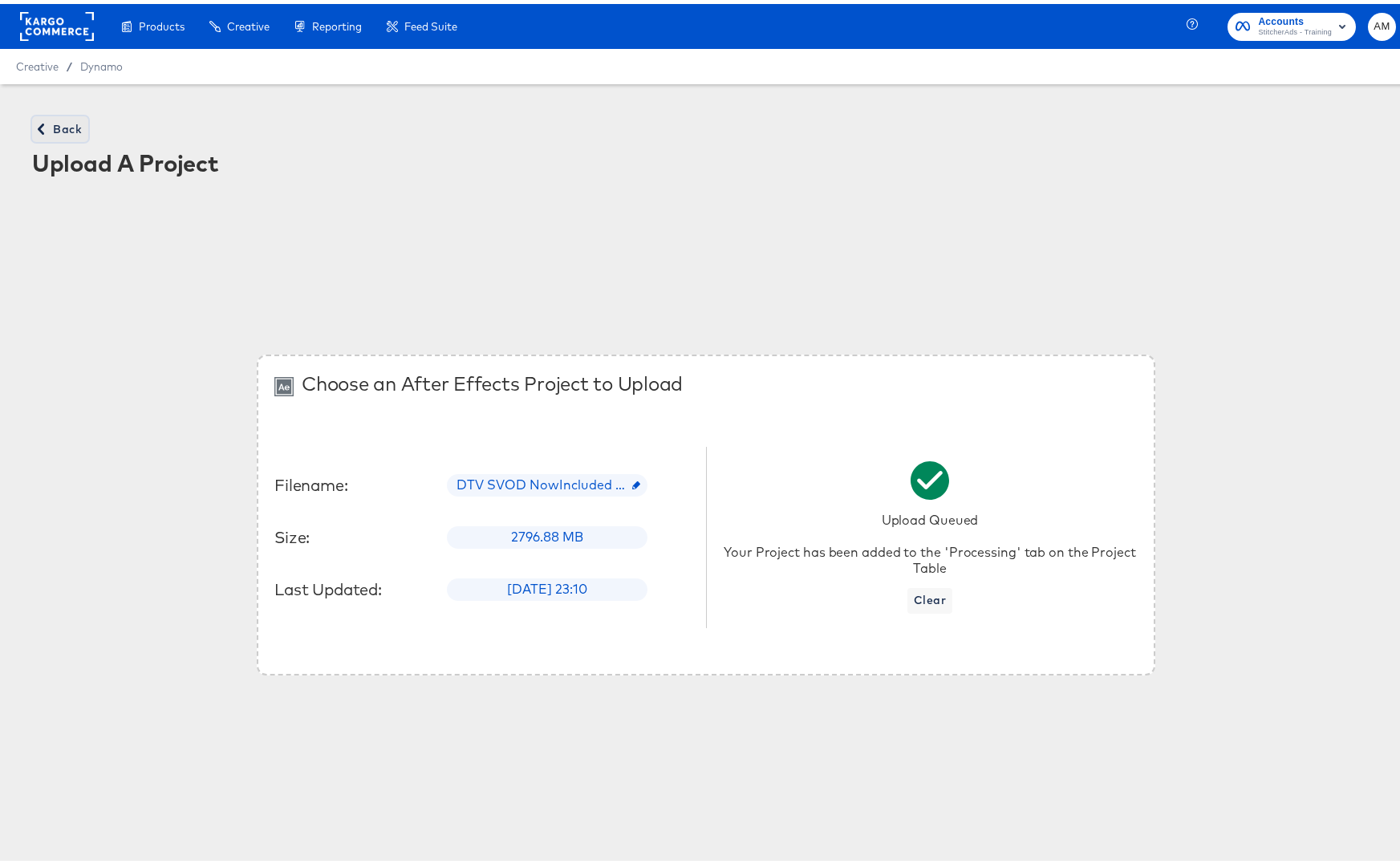
click at [52, 123] on span "Back" at bounding box center [60, 126] width 43 height 20
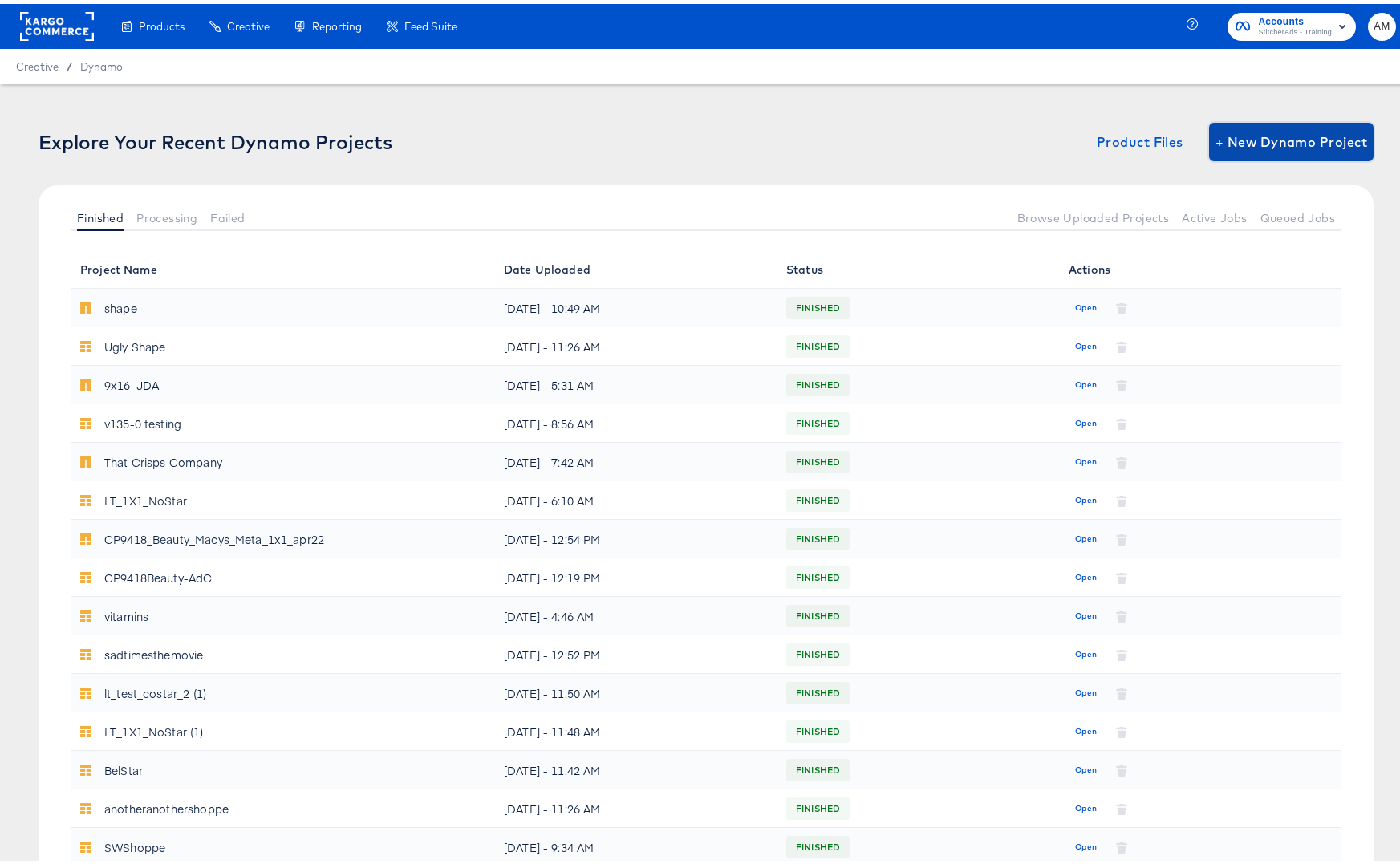
click at [1215, 143] on span "+ New Dynamo Project" at bounding box center [1291, 138] width 152 height 23
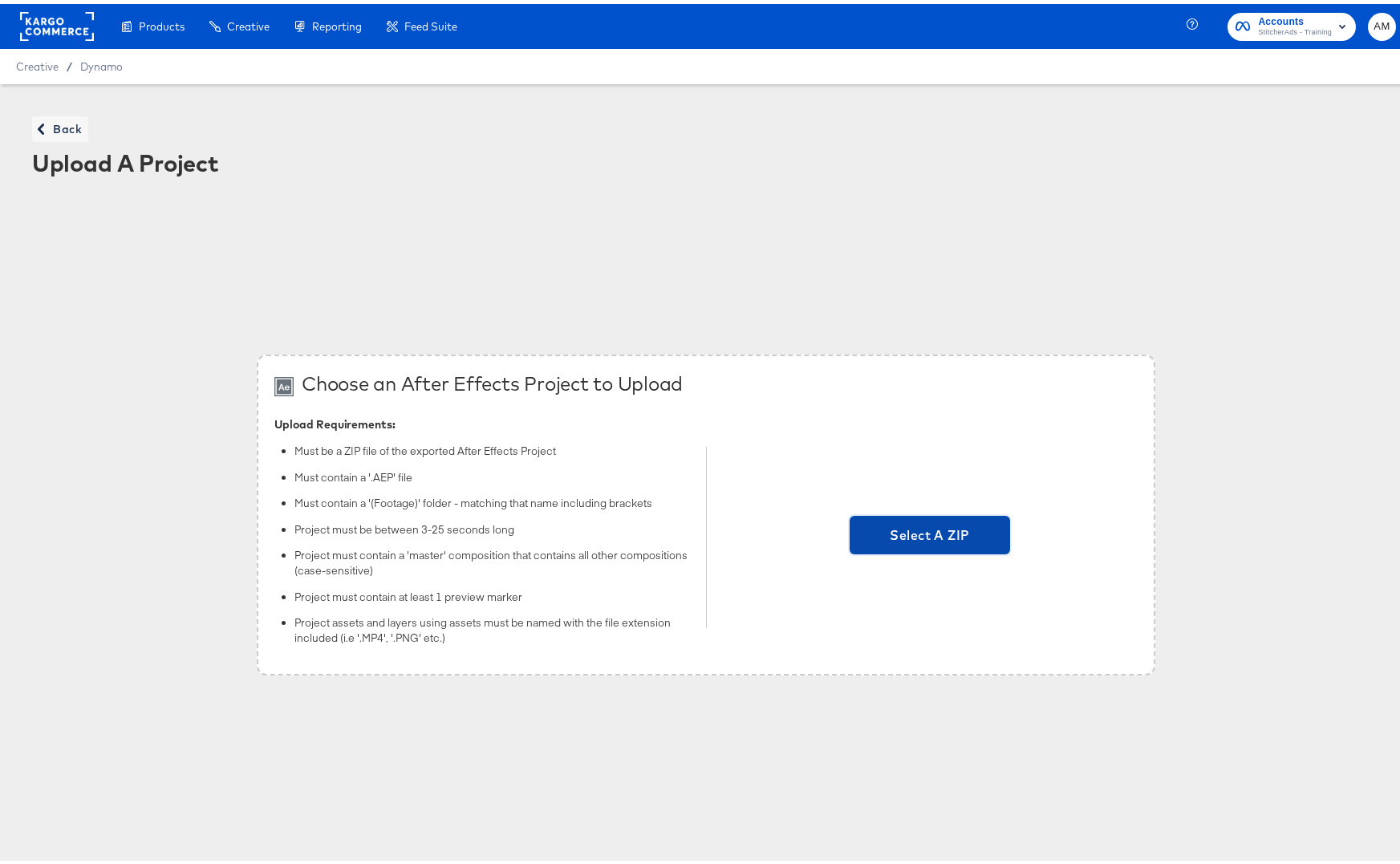
click at [916, 513] on span "Select A ZIP" at bounding box center [930, 531] width 161 height 38
click at [930, 533] on input "Select A ZIP" at bounding box center [930, 533] width 0 height 0
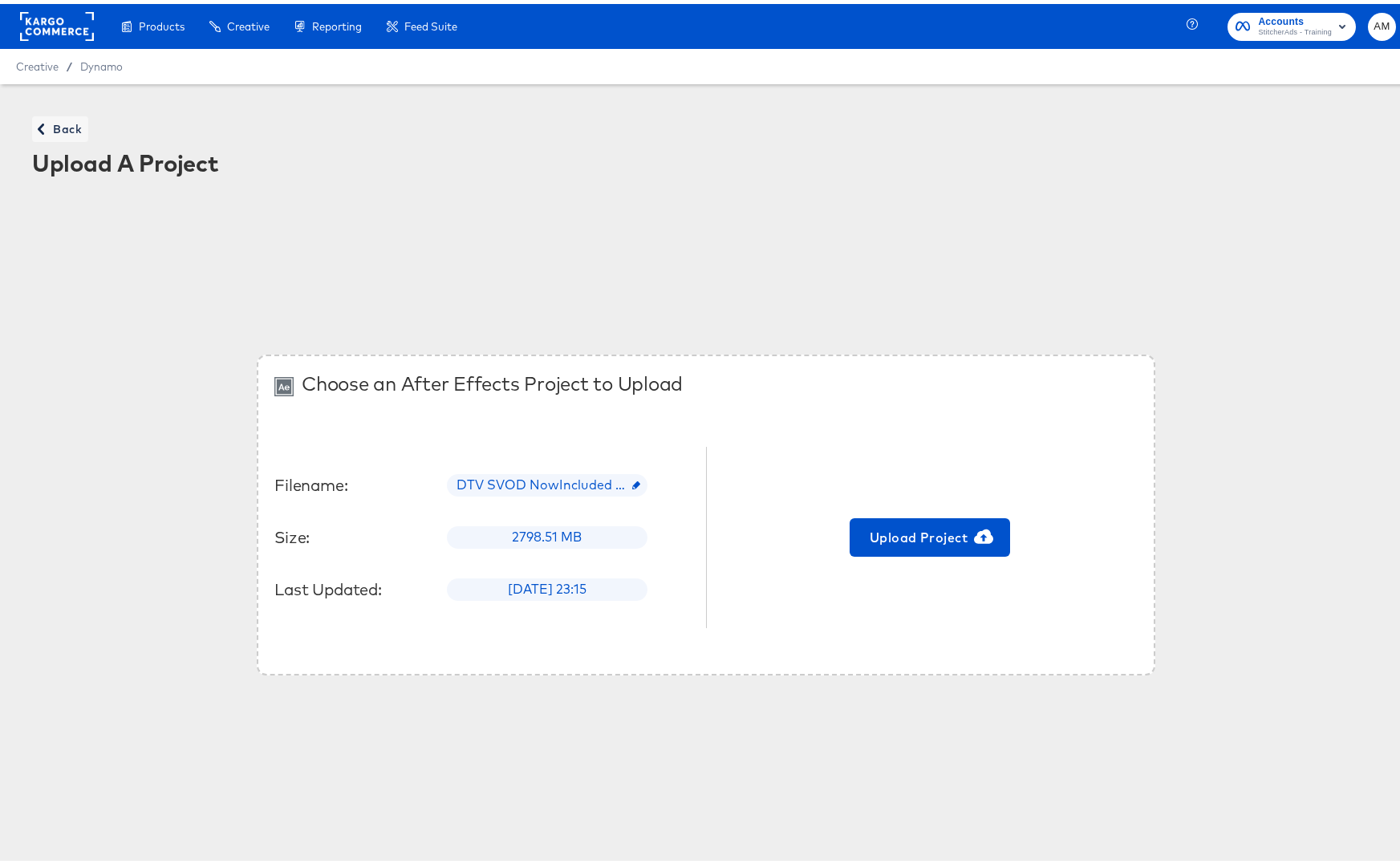
click at [99, 134] on div "Back Upload A Project" at bounding box center [706, 144] width 1380 height 97
click at [62, 123] on span "Back" at bounding box center [60, 126] width 43 height 20
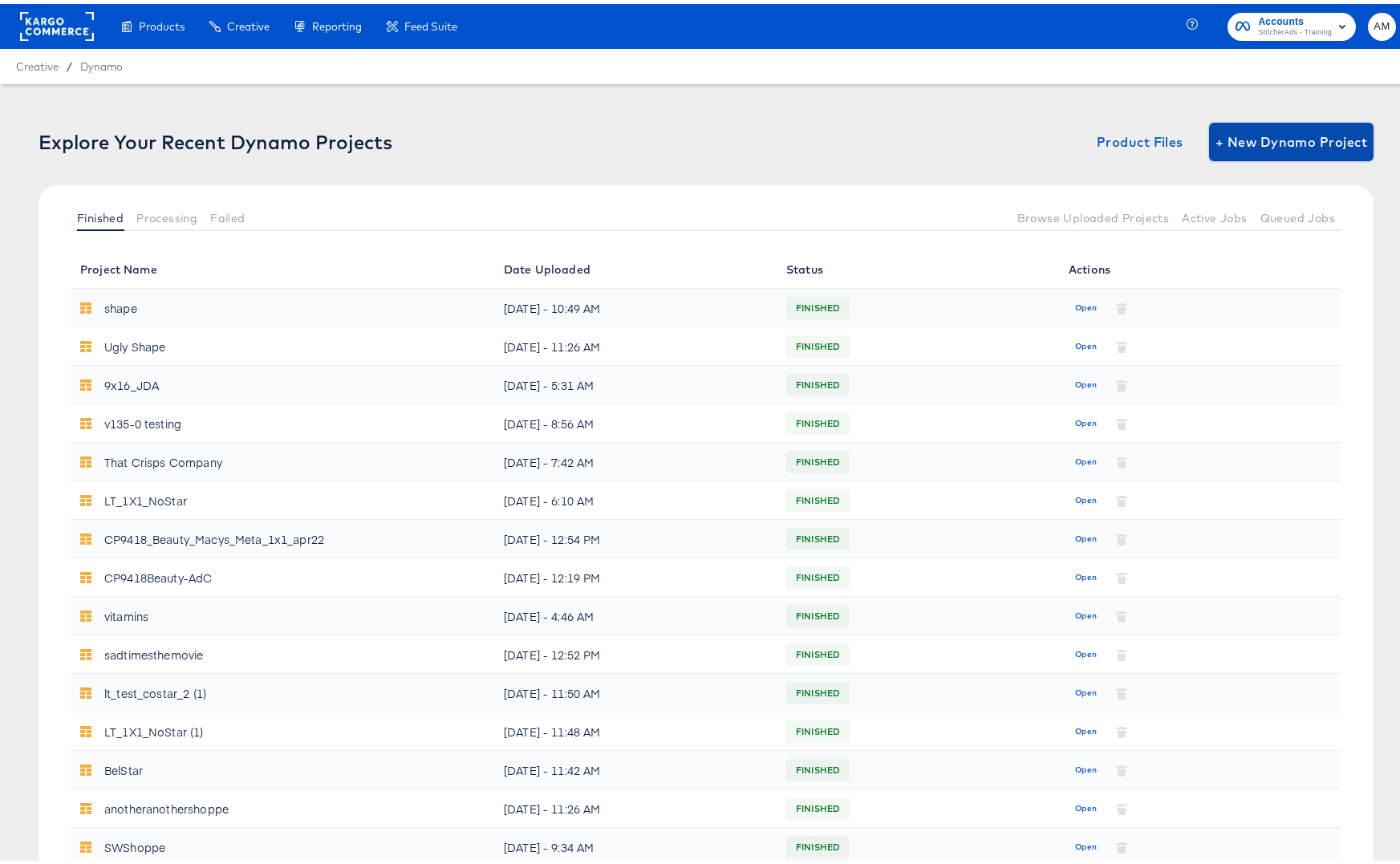
click at [1318, 127] on span "+ New Dynamo Project" at bounding box center [1291, 138] width 152 height 23
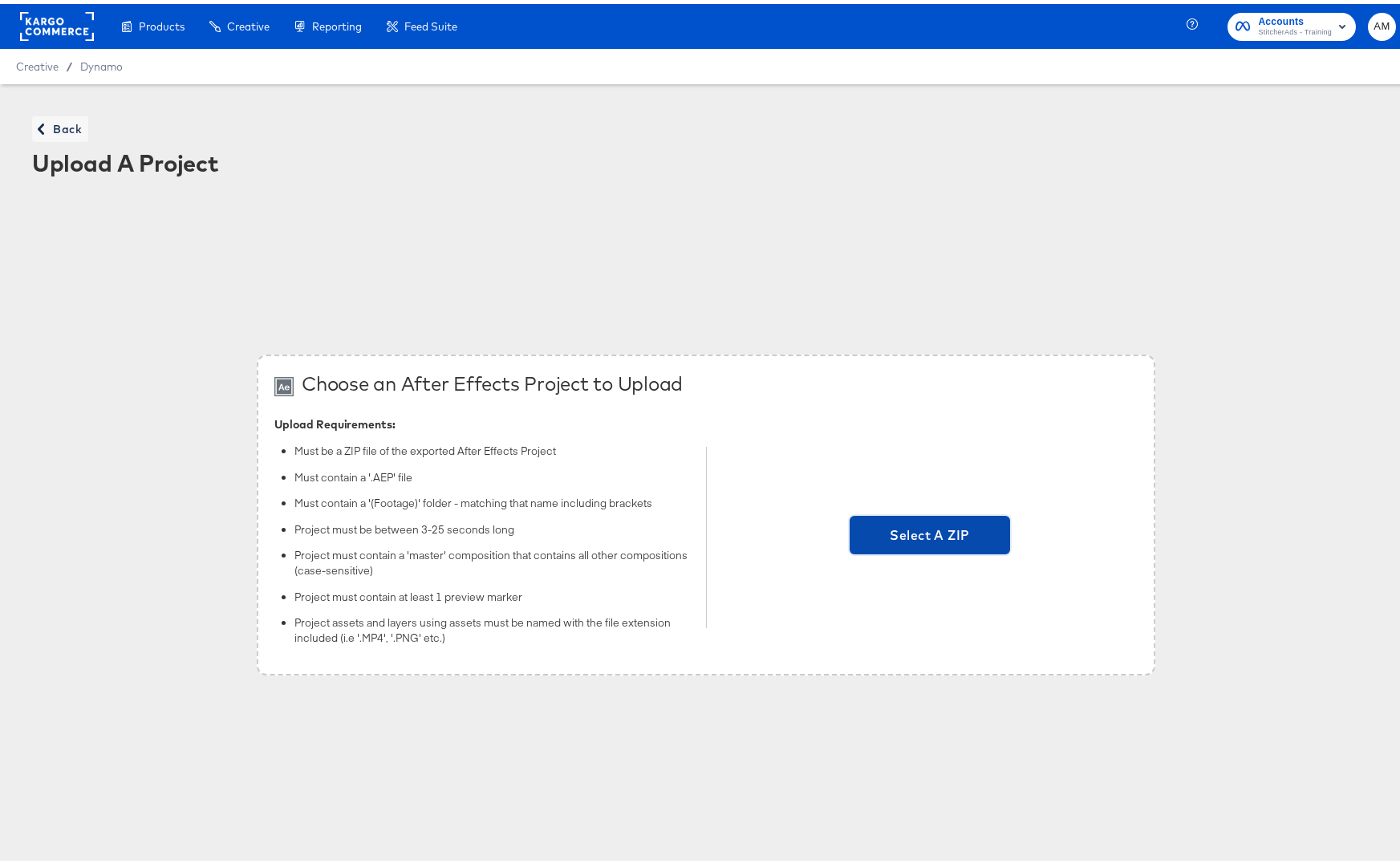
click at [904, 531] on span "Select A ZIP" at bounding box center [930, 531] width 148 height 23
click at [930, 533] on input "Select A ZIP" at bounding box center [930, 533] width 0 height 0
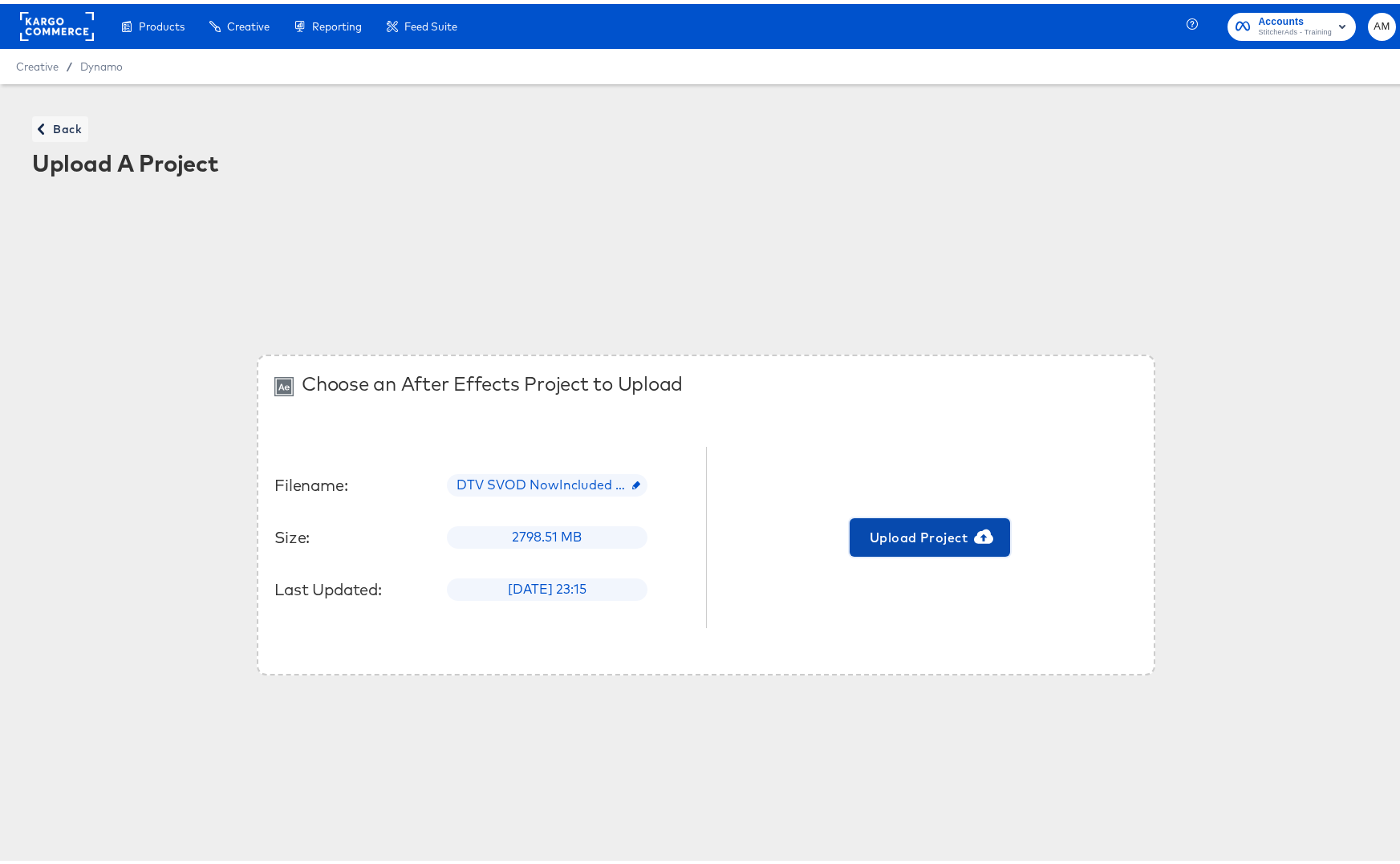
click at [875, 529] on span "Upload Project" at bounding box center [930, 533] width 148 height 23
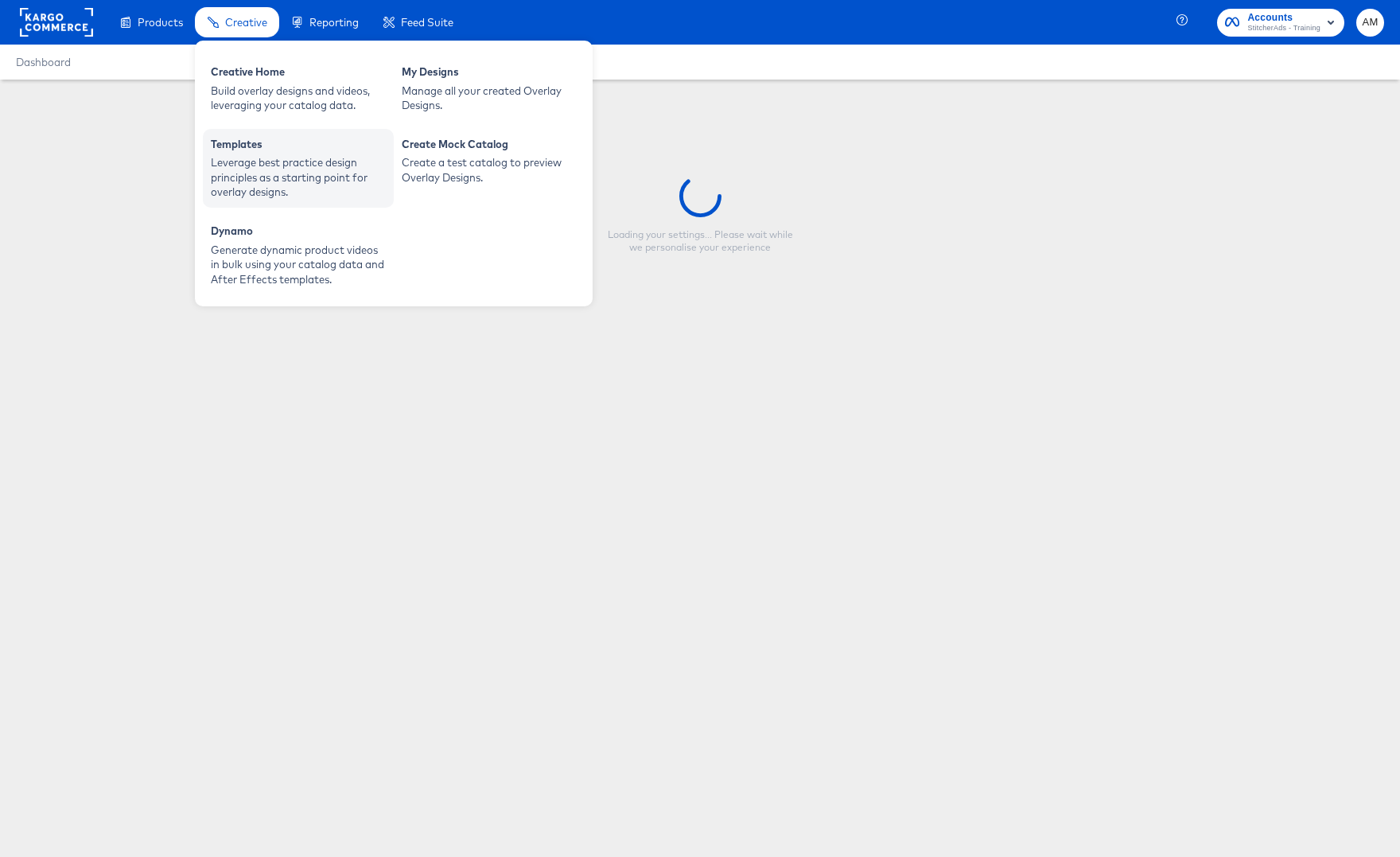
type input "[PERSON_NAME] simple test"
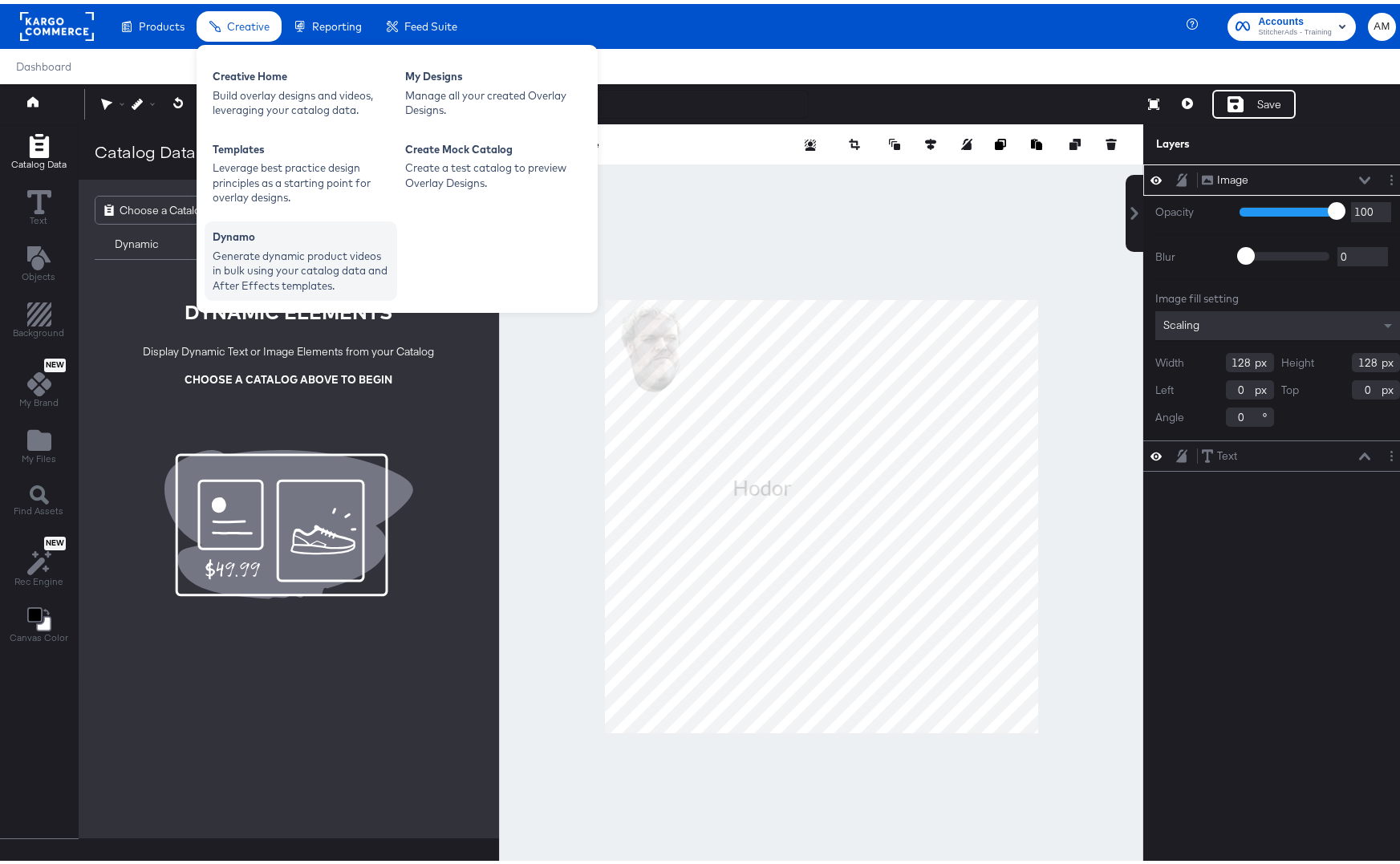
click at [282, 254] on div "Generate dynamic product videos in bulk using your catalog data and After Effec…" at bounding box center [301, 267] width 176 height 45
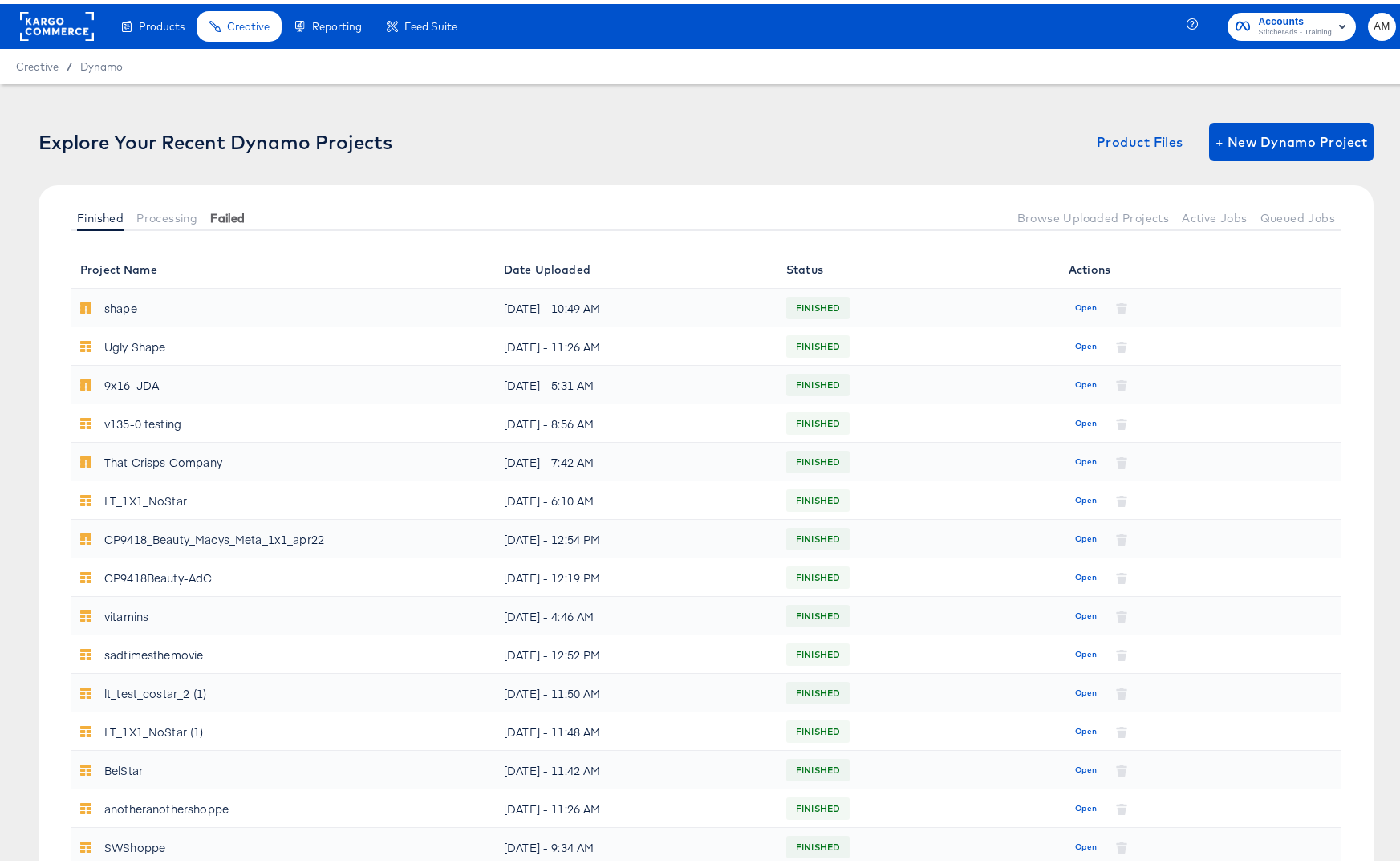
click at [231, 208] on span "Failed" at bounding box center [227, 214] width 34 height 13
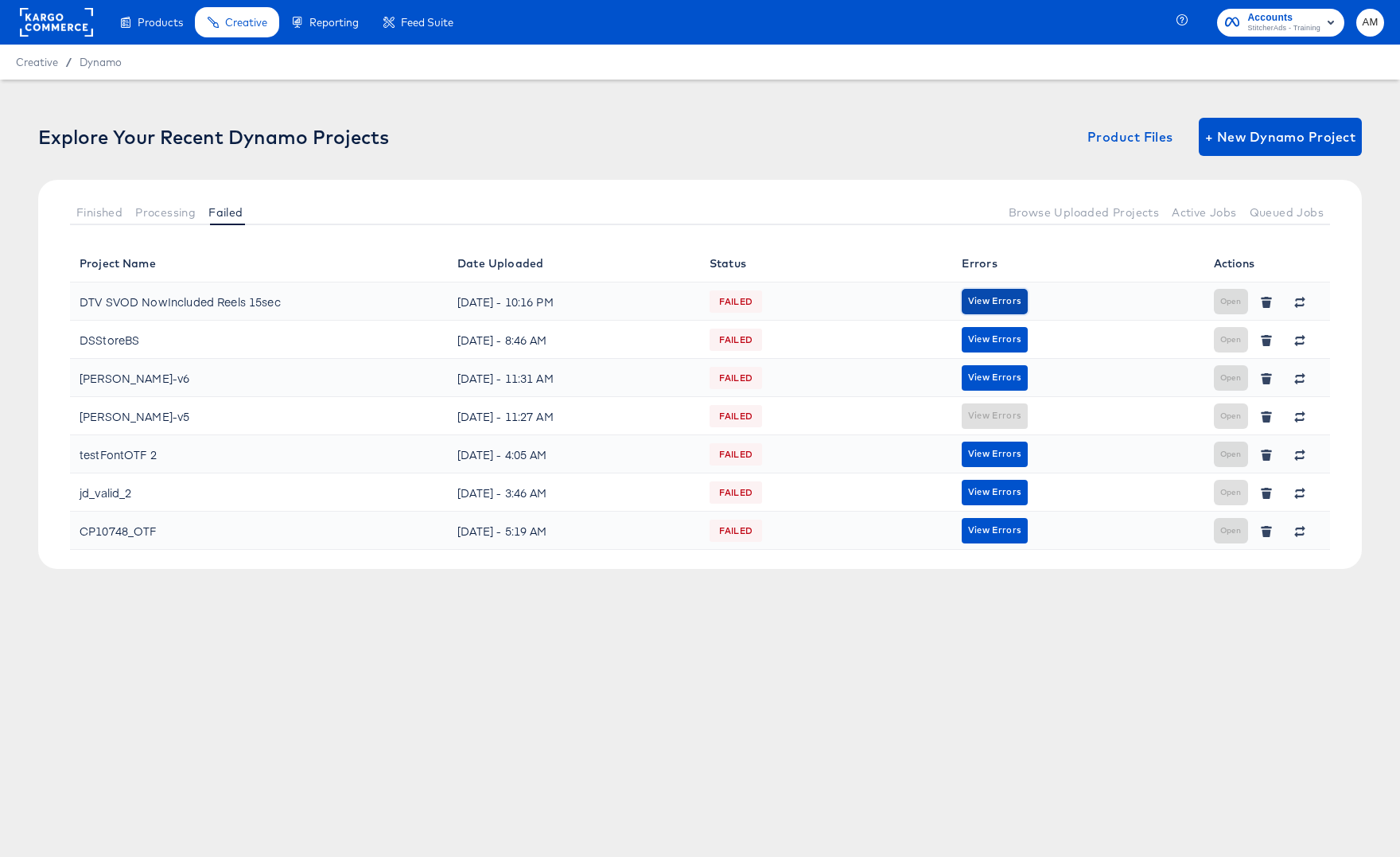
click at [1005, 303] on span "View Errors" at bounding box center [995, 301] width 53 height 15
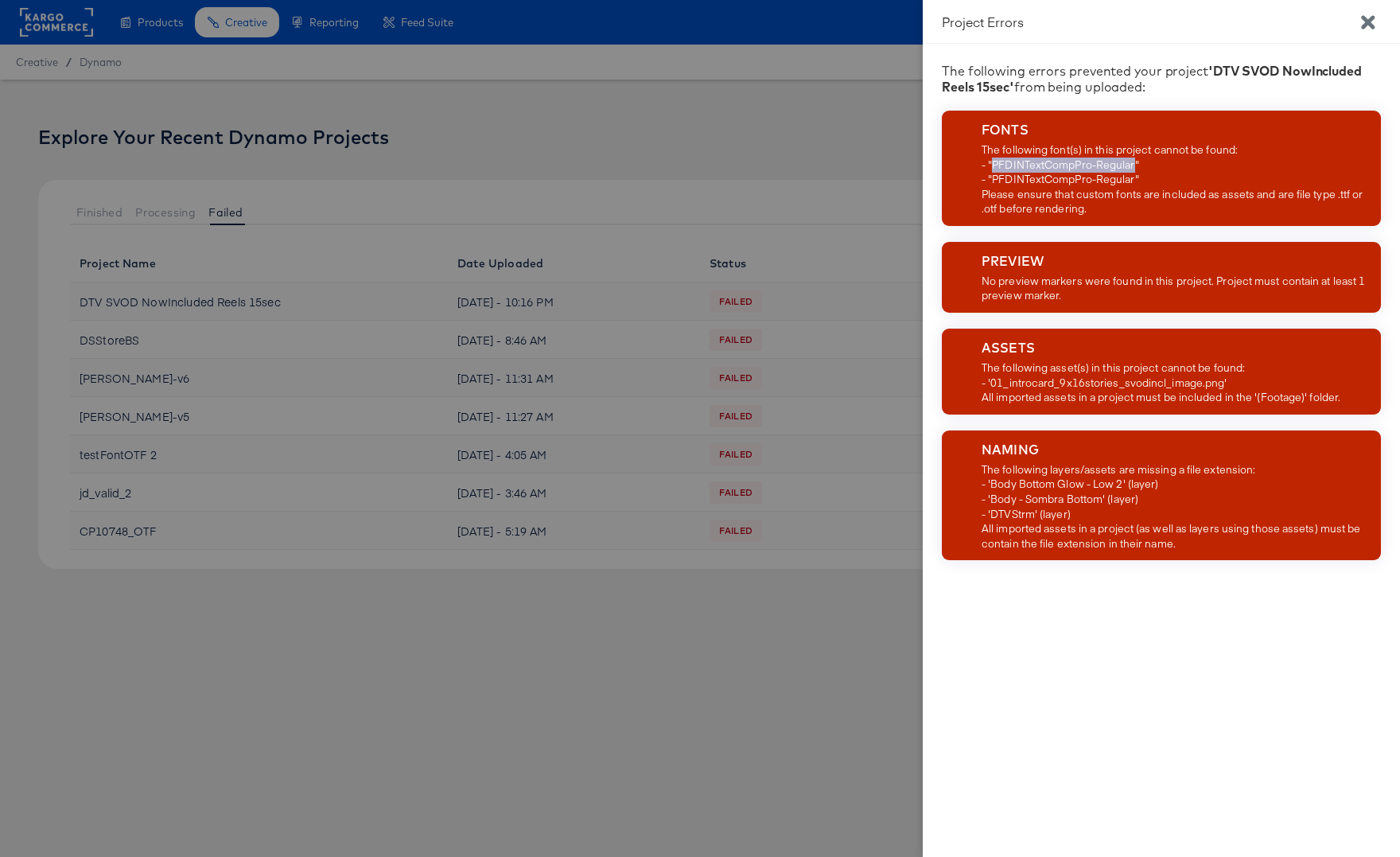
drag, startPoint x: 1136, startPoint y: 168, endPoint x: 994, endPoint y: 169, distance: 142.0
click at [994, 169] on div "The following font(s) in this project cannot be found: - "PFDINTextCompPro-Regu…" at bounding box center [1178, 179] width 393 height 74
copy div "PFDINTextCompPro-Regular"
click at [1175, 285] on div "No preview markers were found in this project. Project must contain at least 1 …" at bounding box center [1178, 288] width 393 height 29
click at [1031, 164] on div "The following font(s) in this project cannot be found: - "PFDINTextCompPro-Regu…" at bounding box center [1178, 179] width 393 height 74
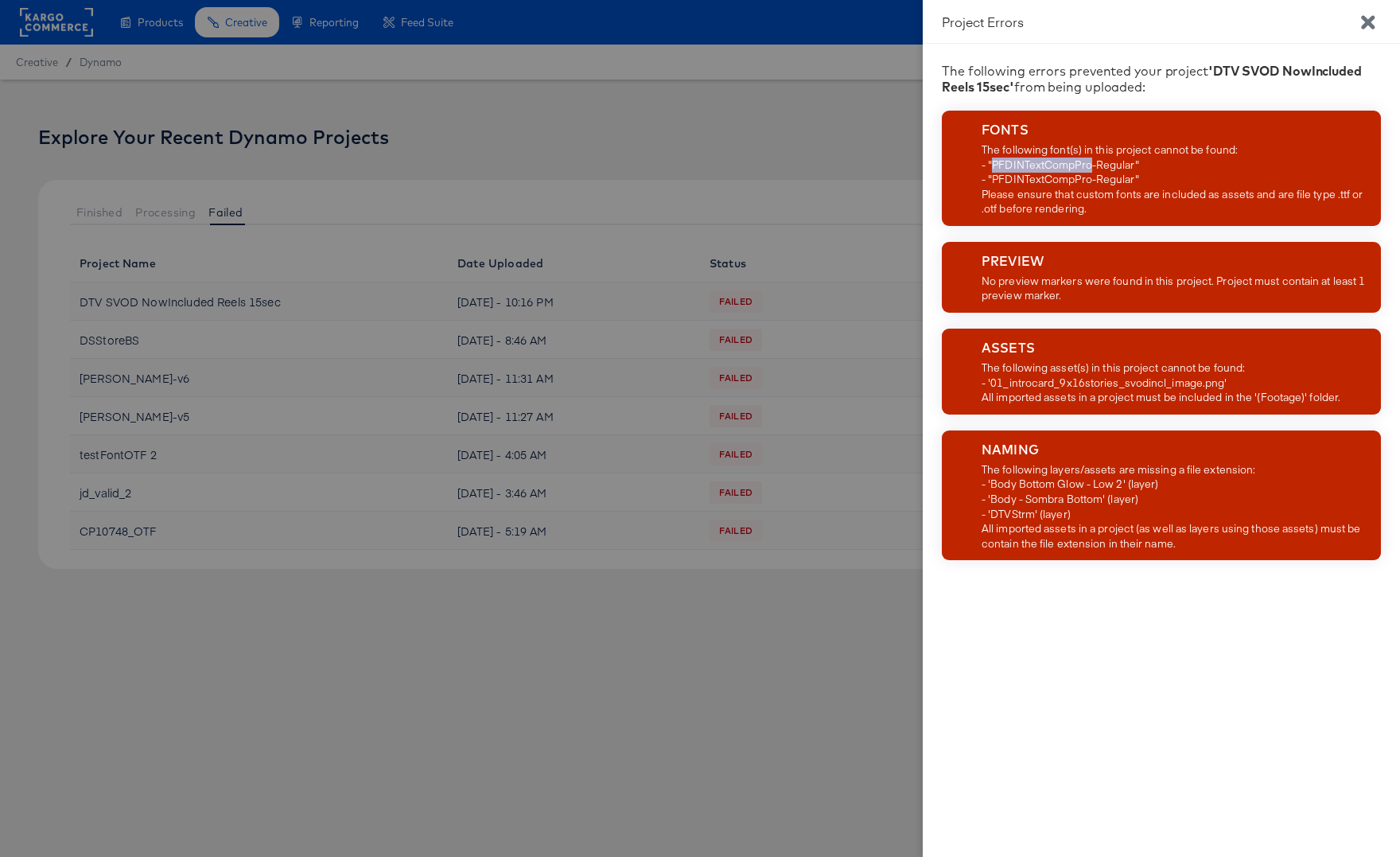
click at [1031, 164] on div "The following font(s) in this project cannot be found: - "PFDINTextCompPro-Regu…" at bounding box center [1178, 179] width 393 height 74
drag, startPoint x: 1136, startPoint y: 163, endPoint x: 993, endPoint y: 167, distance: 143.1
click at [993, 167] on div "The following font(s) in this project cannot be found: - "PFDINTextCompPro-Regu…" at bounding box center [1178, 179] width 393 height 74
copy div "PFDINTextCompPro-Regular"
drag, startPoint x: 1220, startPoint y: 386, endPoint x: 995, endPoint y: 385, distance: 225.0
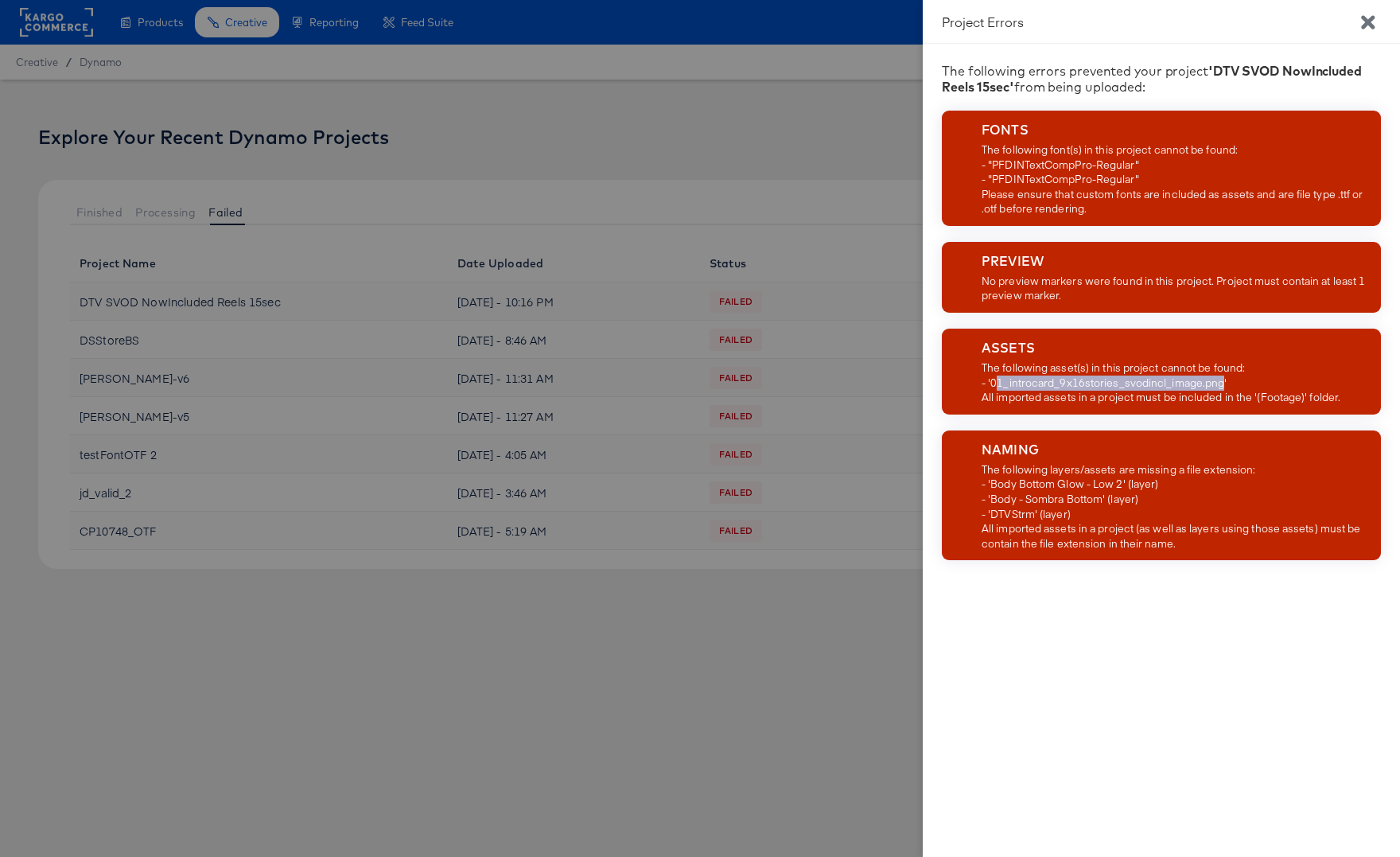
click at [995, 385] on div "The following asset(s) in this project cannot be found: - '01_introcard_9x16sto…" at bounding box center [1161, 382] width 359 height 44
drag, startPoint x: 994, startPoint y: 383, endPoint x: 1219, endPoint y: 388, distance: 225.1
click at [1219, 388] on div "The following asset(s) in this project cannot be found: - '01_introcard_9x16sto…" at bounding box center [1161, 382] width 359 height 44
copy div "01_introcard_9x16stories_svodincl_image.png"
click at [1368, 17] on icon "Close" at bounding box center [1368, 23] width 19 height 19
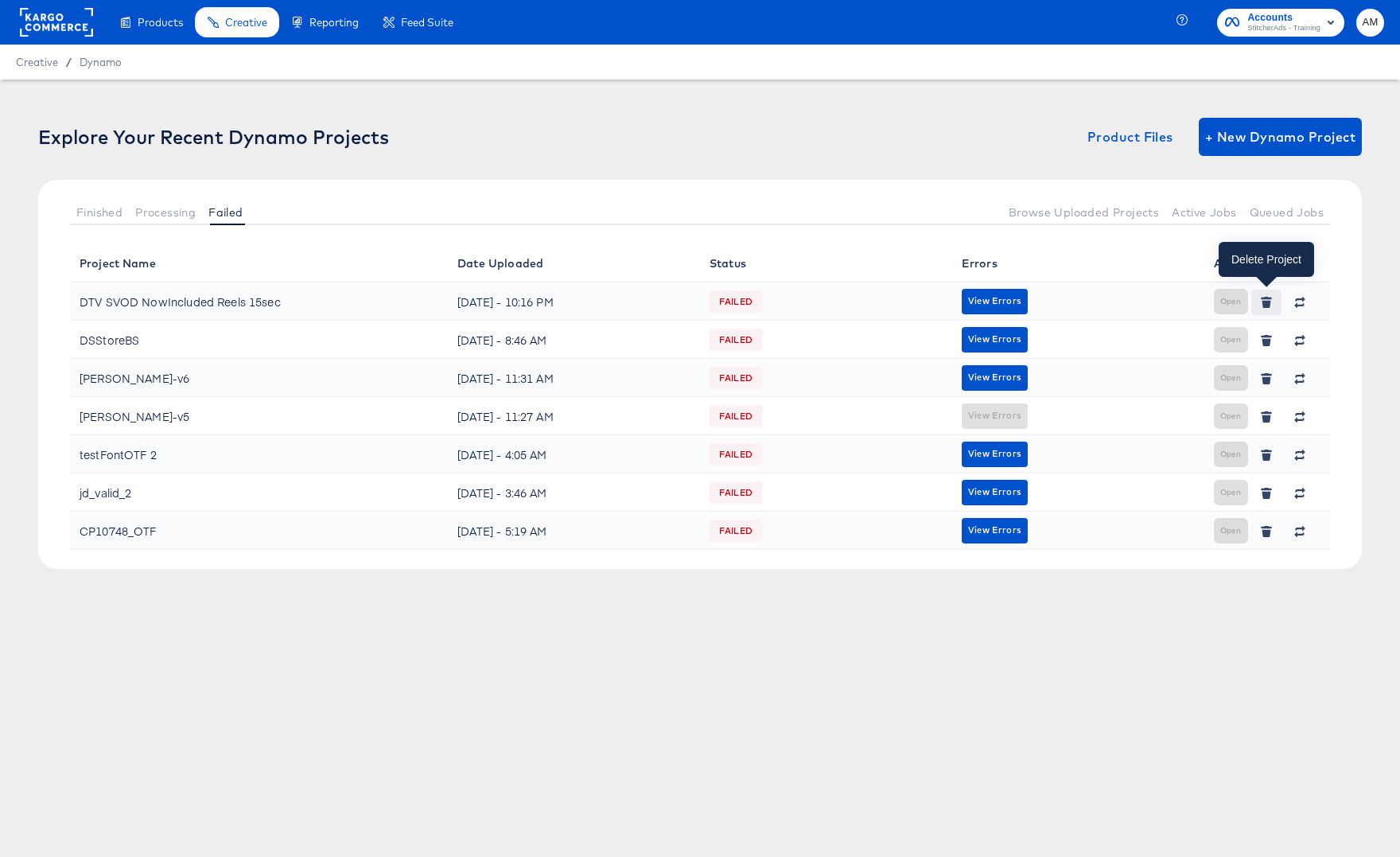
click at [1267, 299] on icon "button" at bounding box center [1267, 302] width 11 height 11
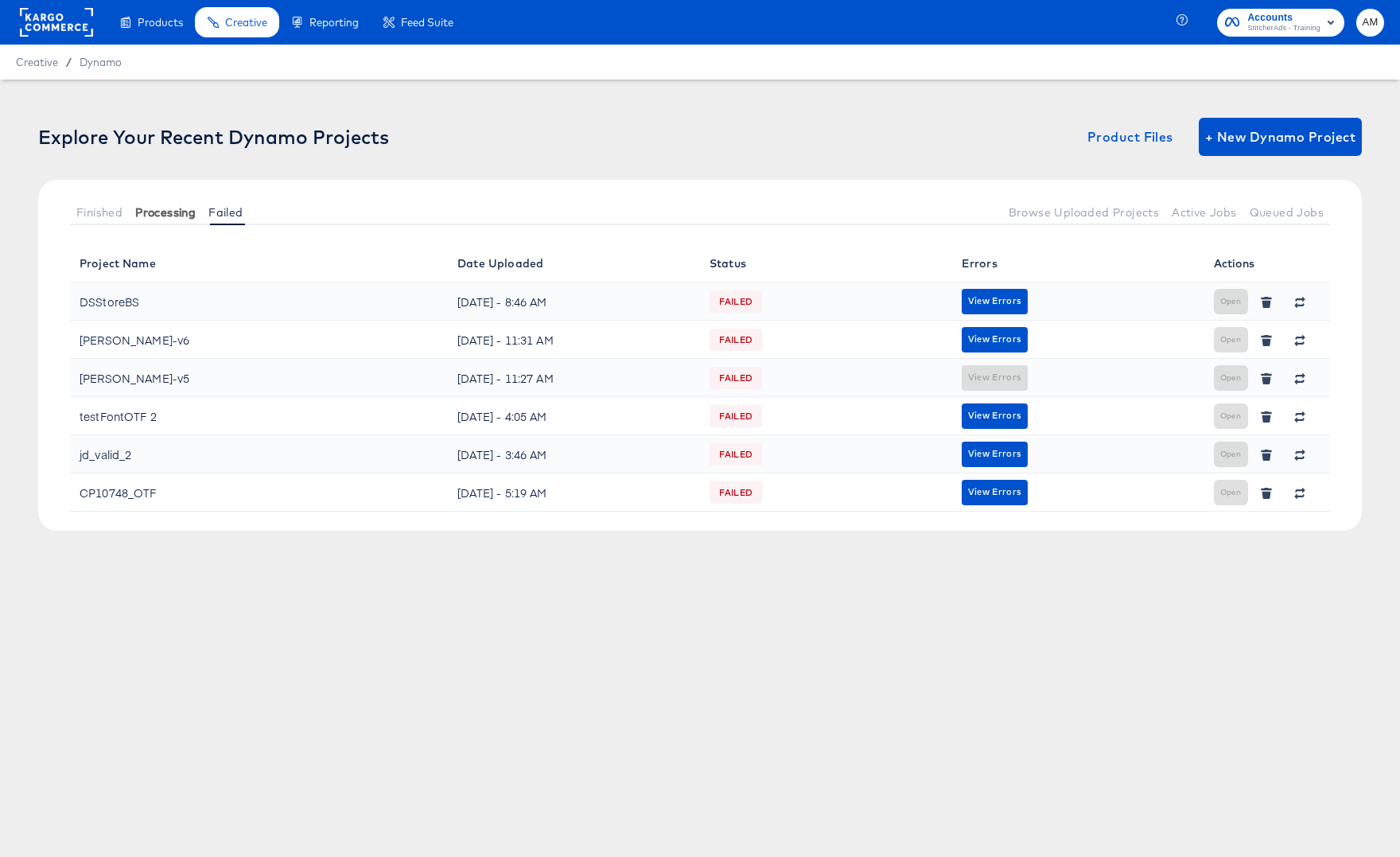
click at [163, 217] on span "Processing" at bounding box center [165, 213] width 61 height 13
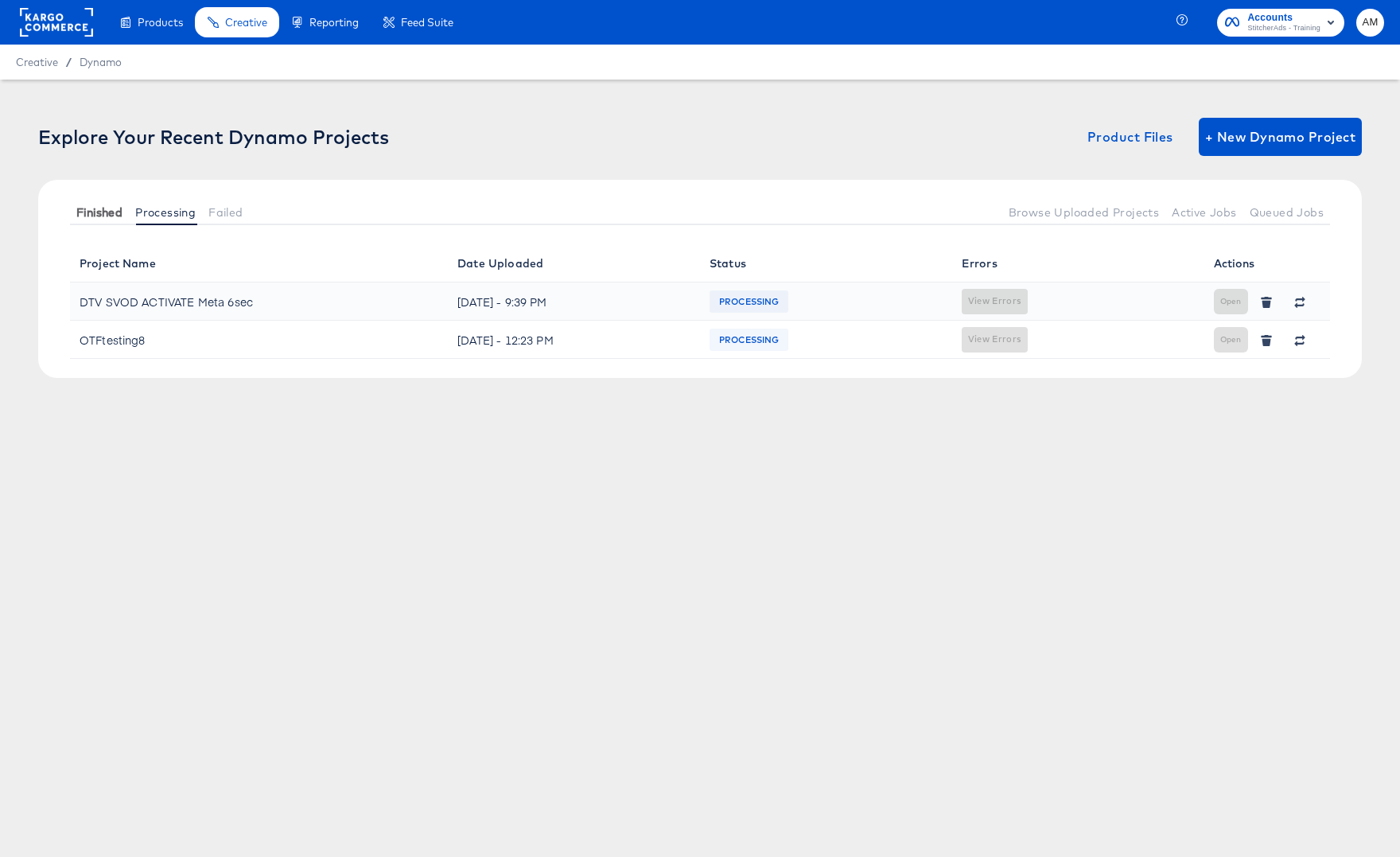
click at [109, 216] on span "Finished" at bounding box center [99, 213] width 46 height 13
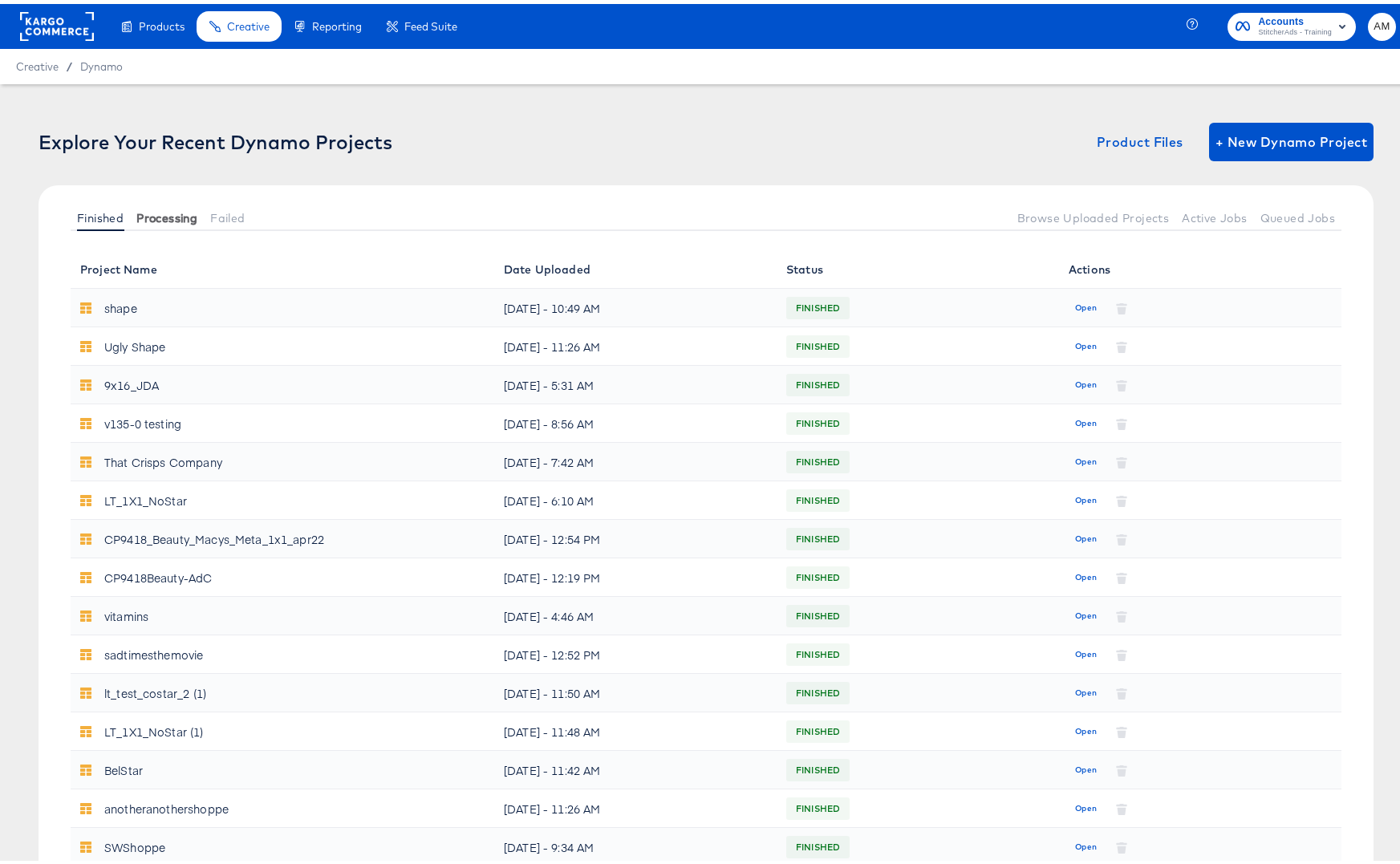
click at [162, 210] on span "Processing" at bounding box center [166, 214] width 61 height 13
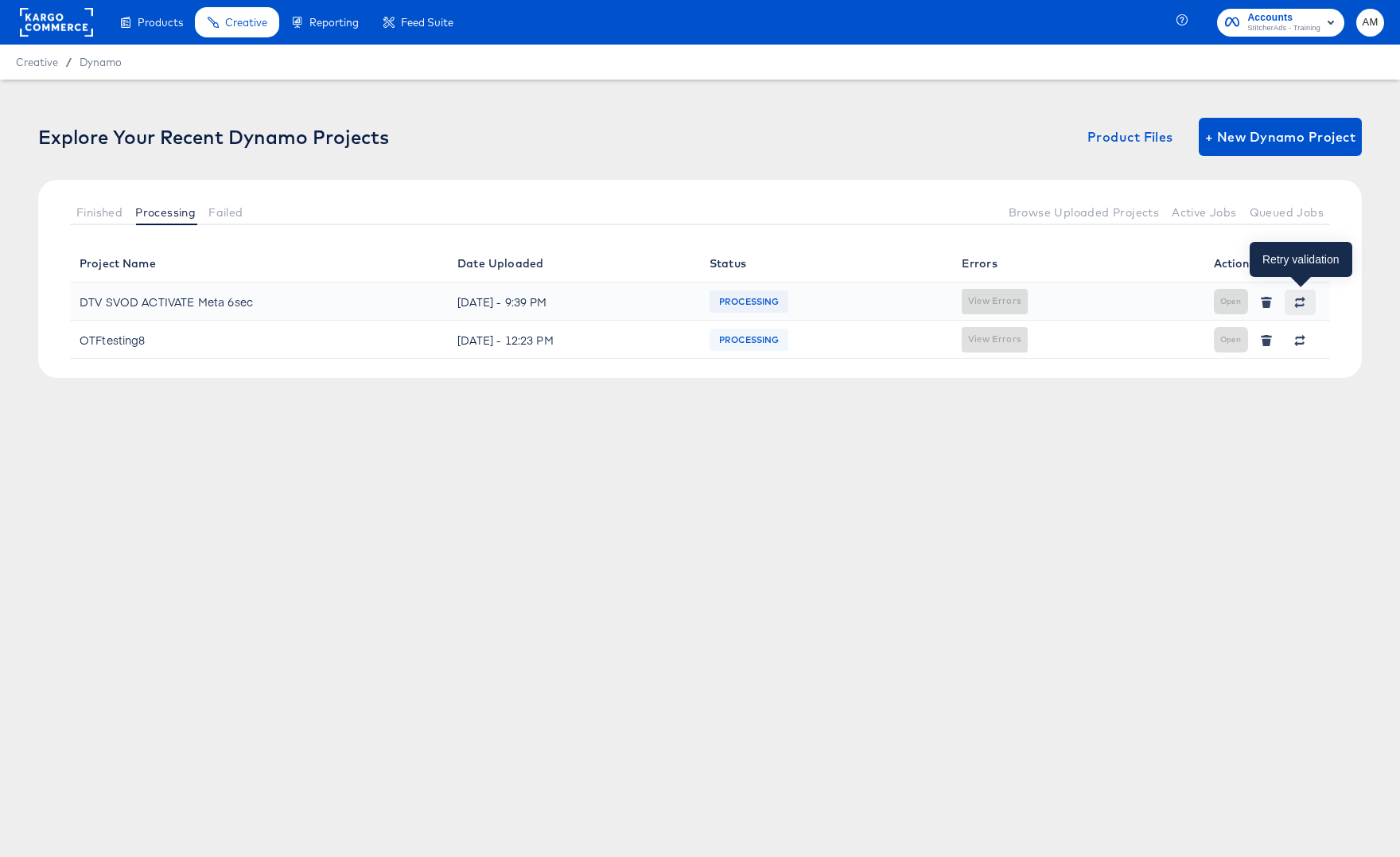
click at [1299, 301] on icon "button" at bounding box center [1301, 302] width 11 height 11
click at [98, 65] on span "Dynamo" at bounding box center [100, 62] width 42 height 13
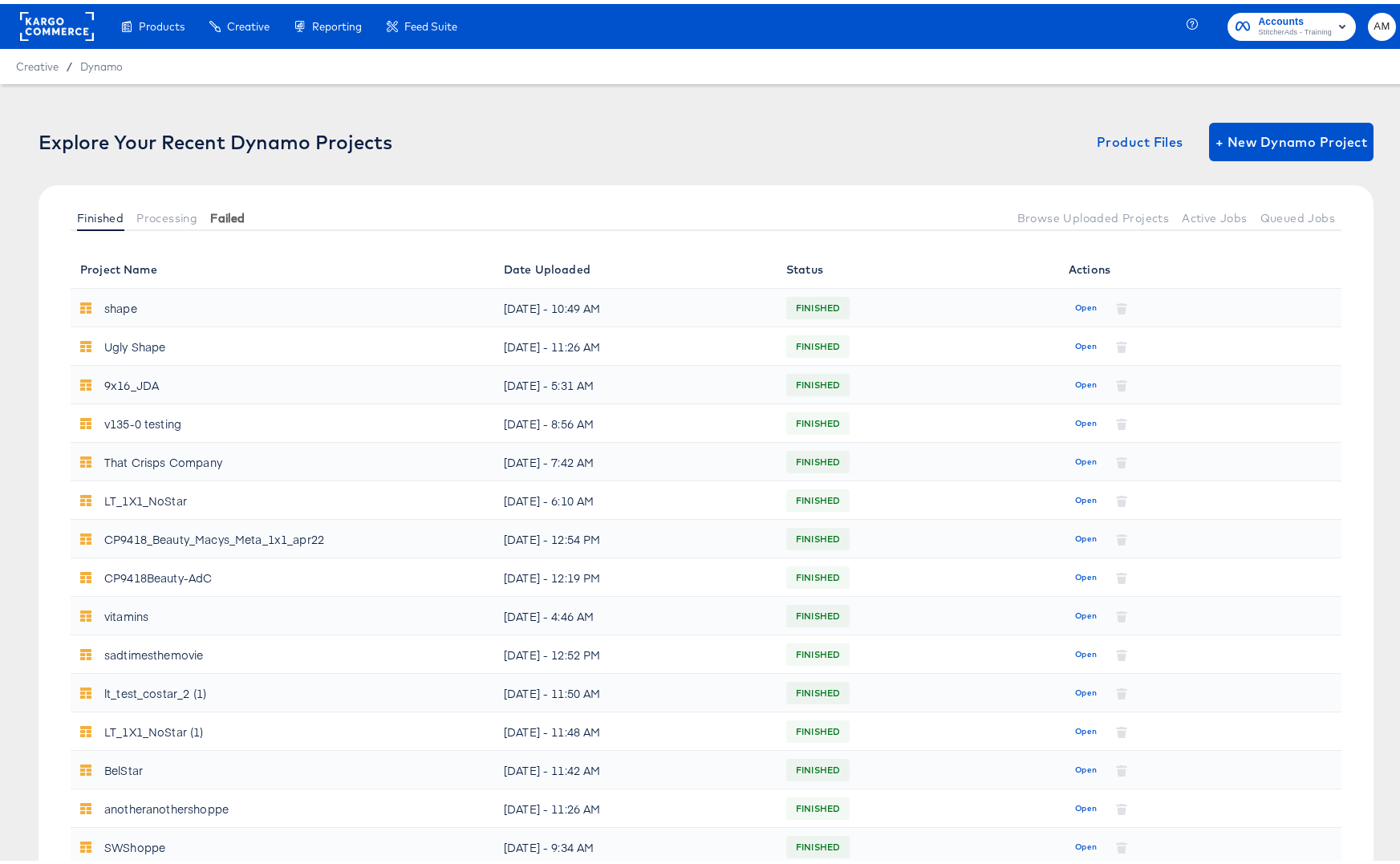
click at [229, 223] on button "Failed" at bounding box center [227, 214] width 47 height 26
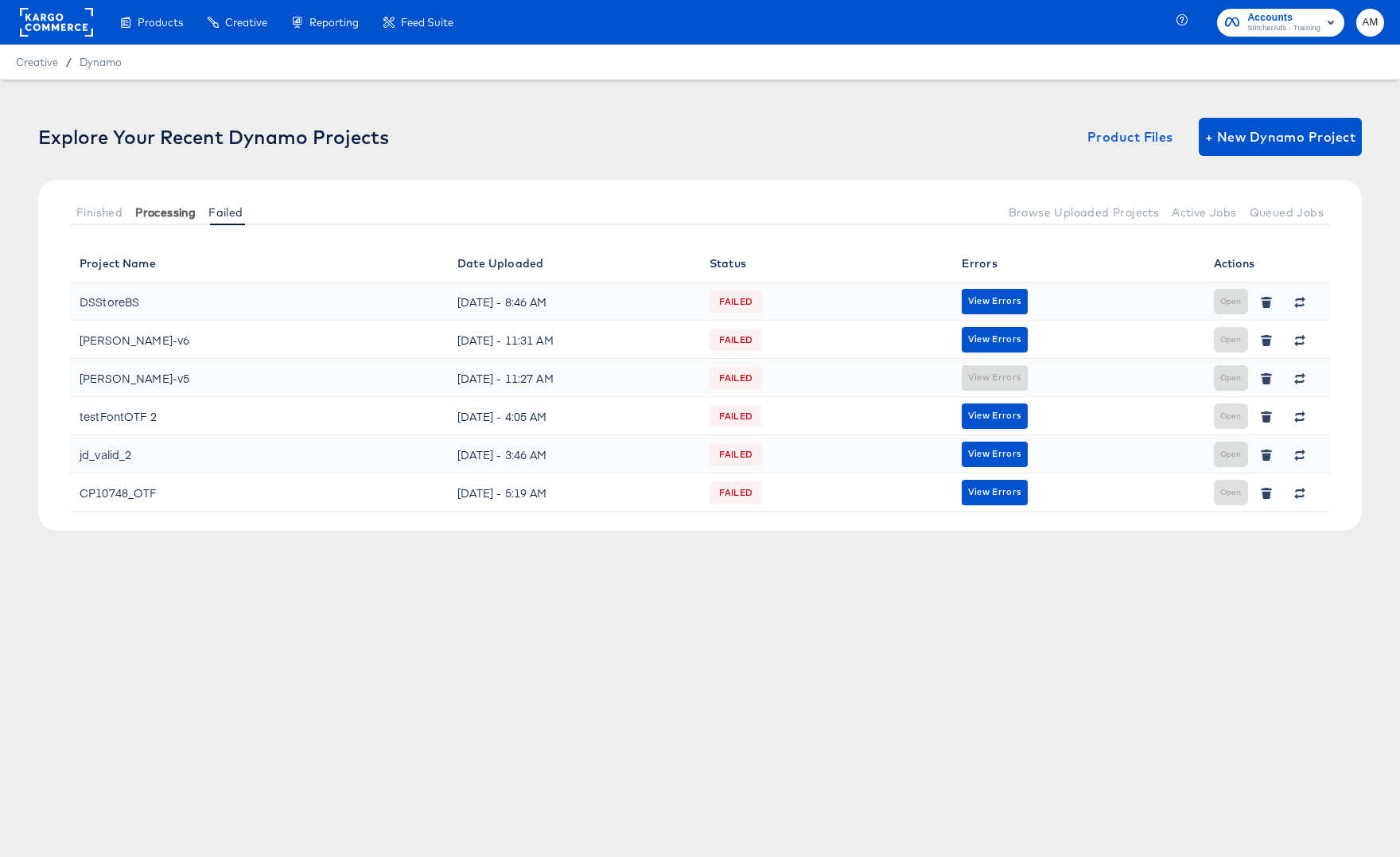
click at [186, 214] on span "Processing" at bounding box center [165, 213] width 61 height 13
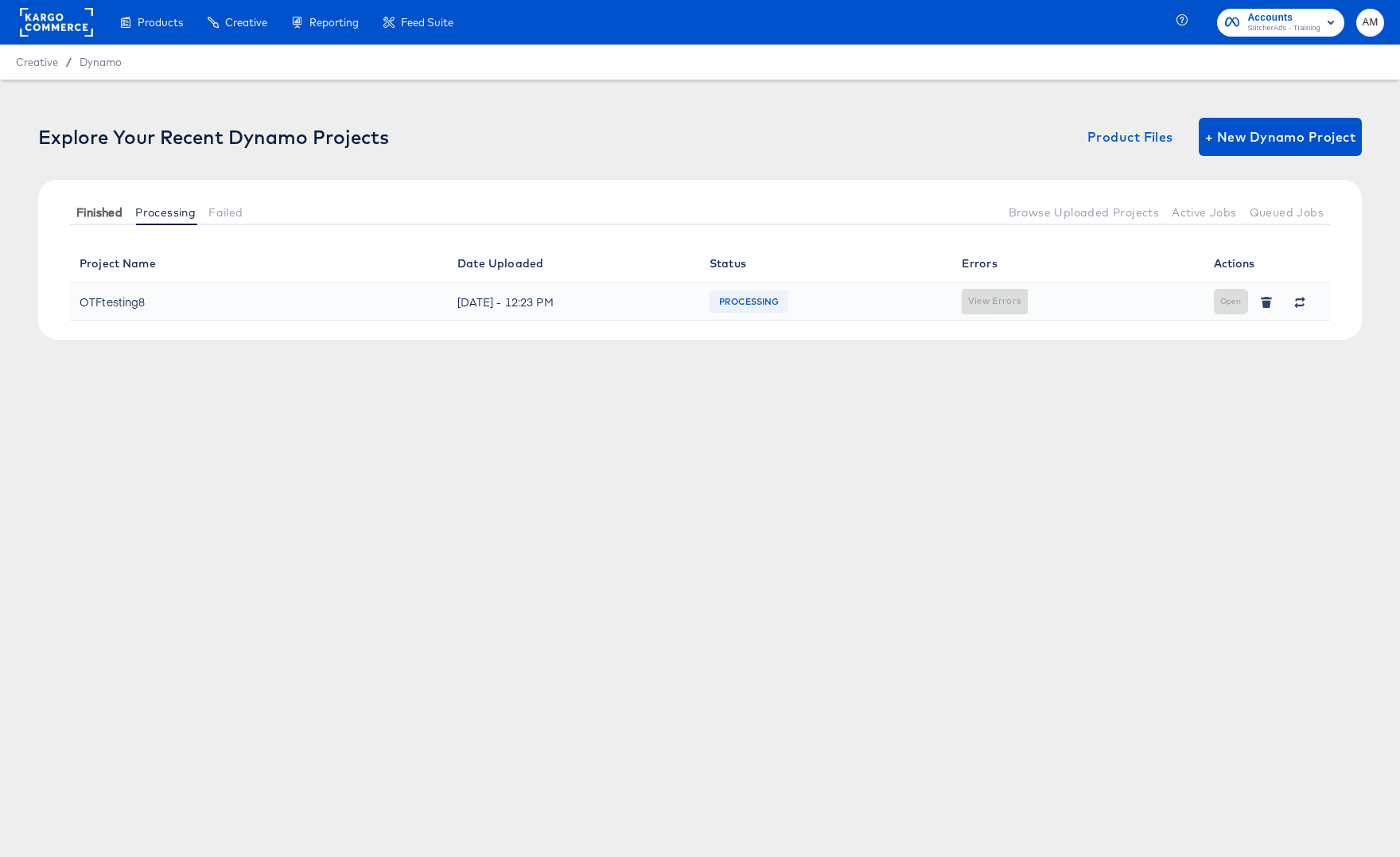
click at [113, 214] on span "Finished" at bounding box center [99, 213] width 46 height 13
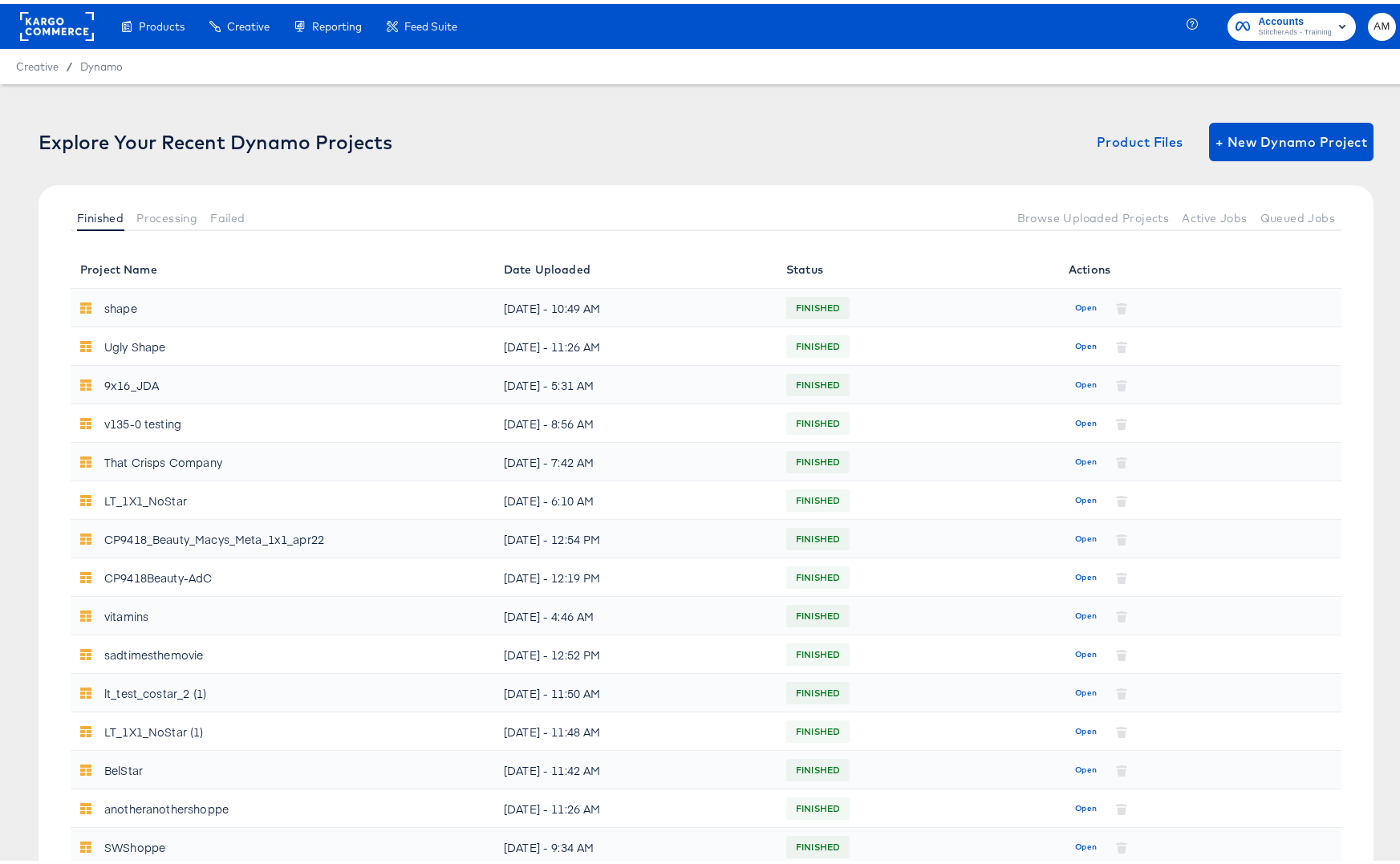
scroll to position [302, 0]
